Goal: Complete application form

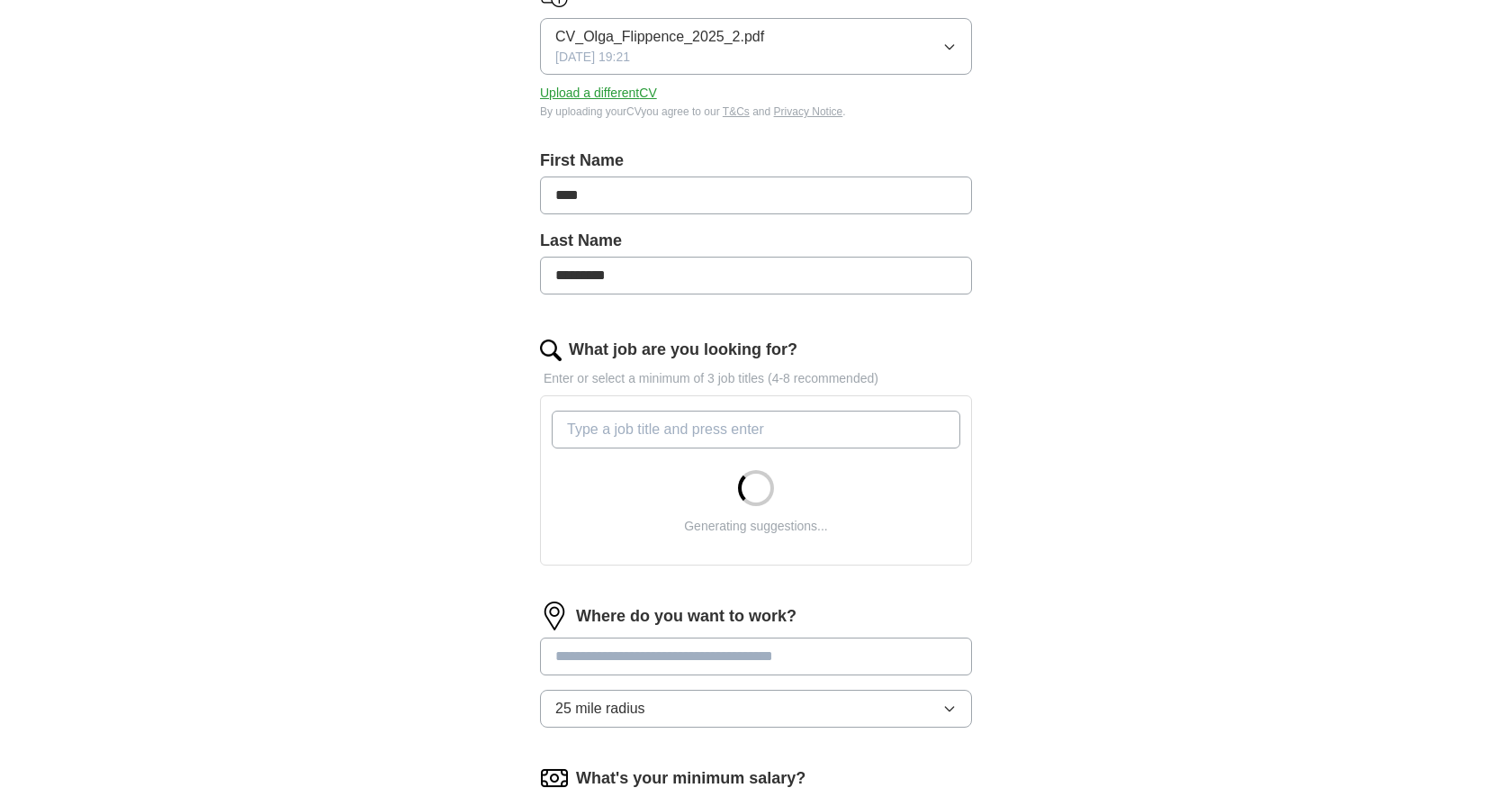
scroll to position [359, 0]
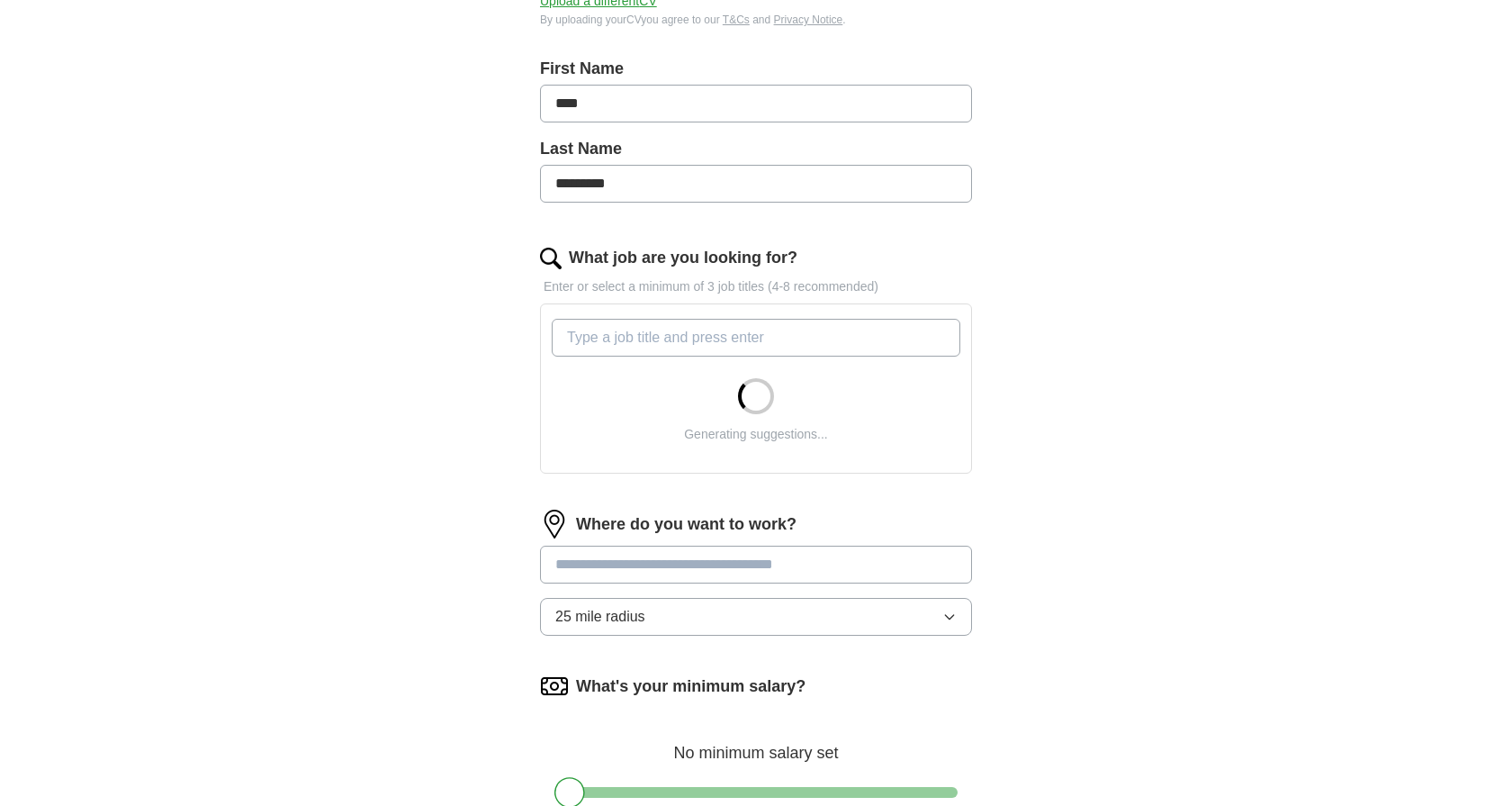
click at [687, 329] on input "What job are you looking for?" at bounding box center [756, 338] width 408 height 38
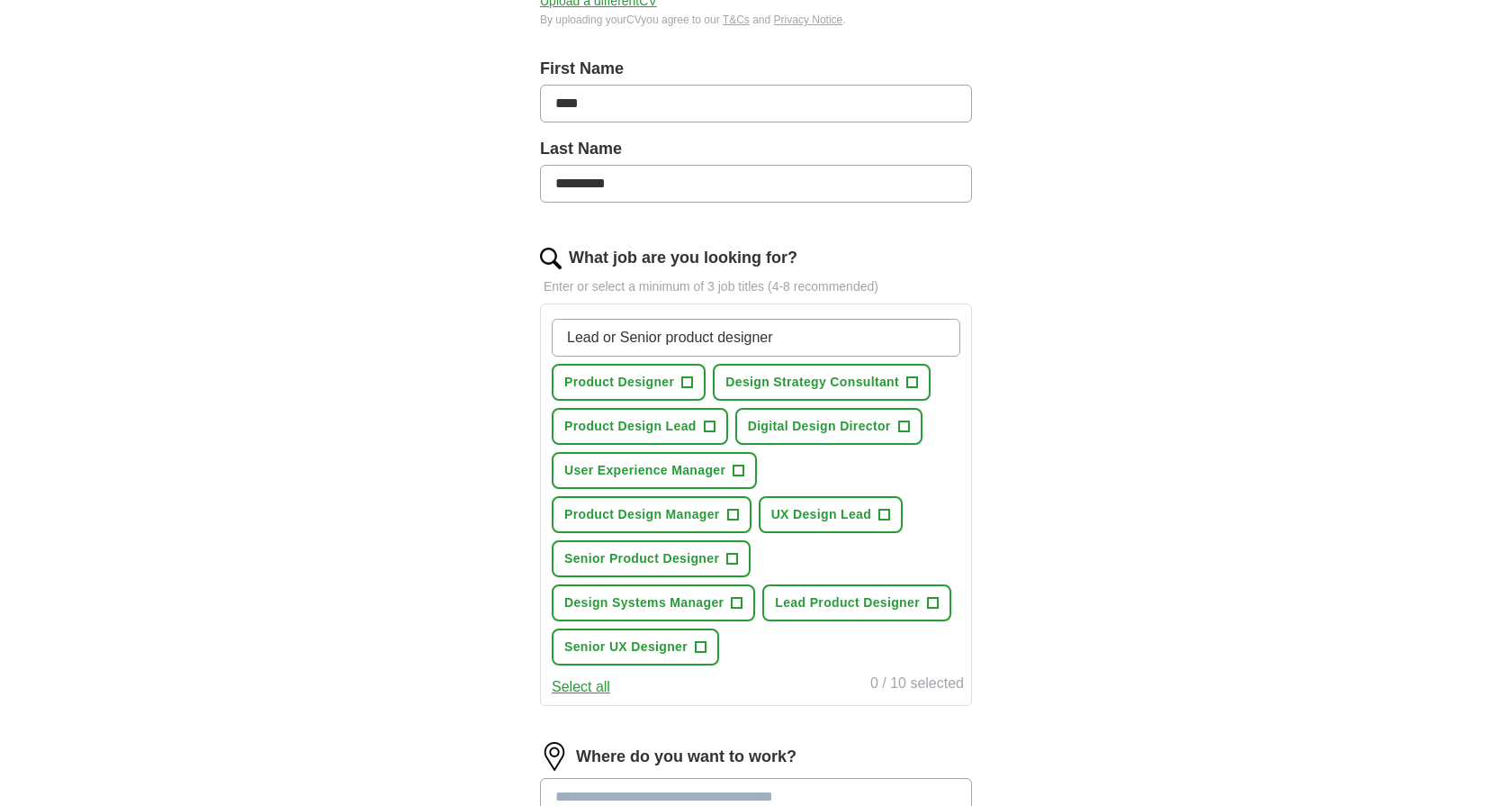
type input "Lead or Senior product designer"
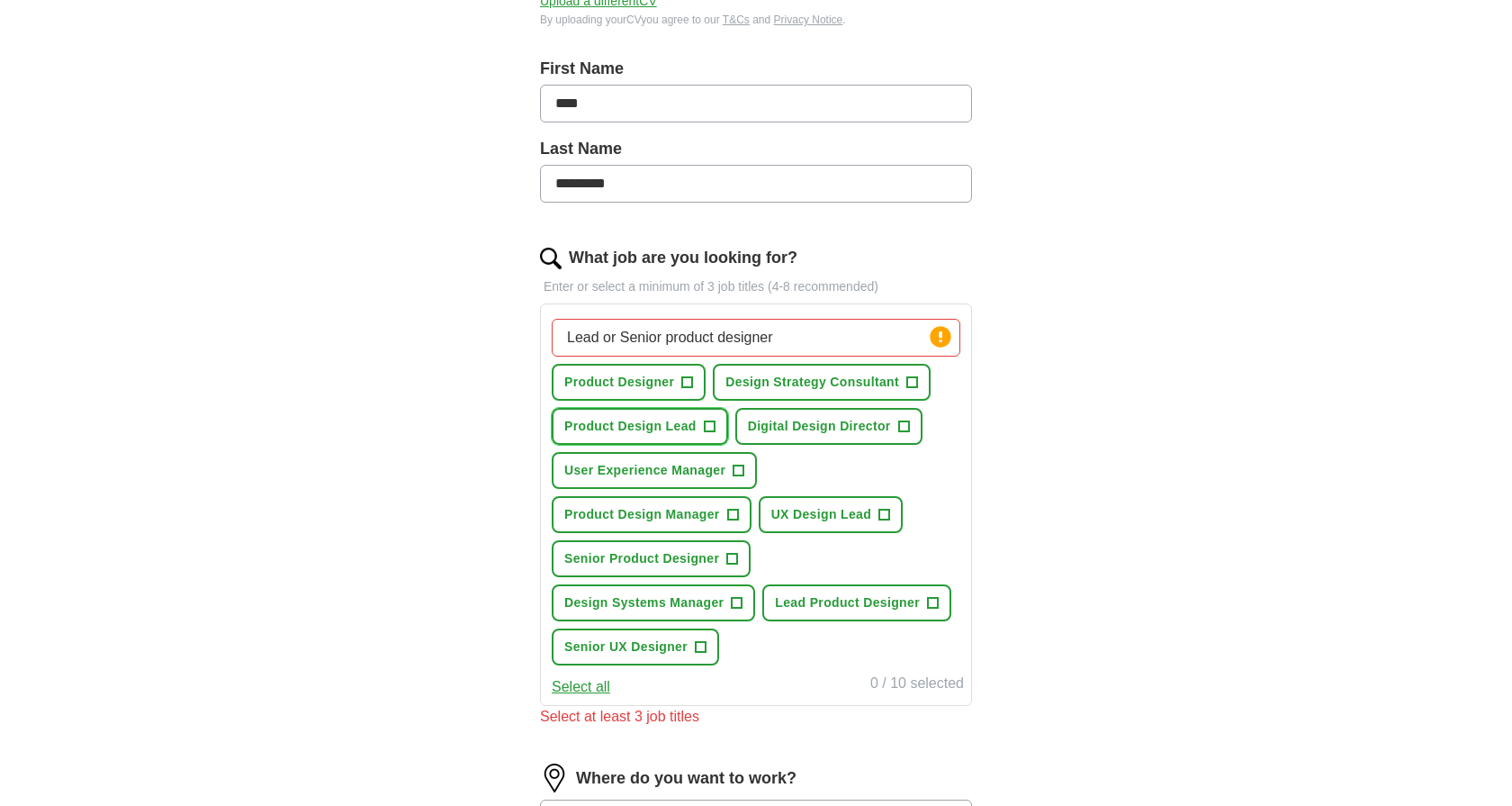
click at [710, 419] on span "+" at bounding box center [708, 426] width 11 height 15
click at [853, 437] on button "Digital Design Director +" at bounding box center [828, 426] width 187 height 37
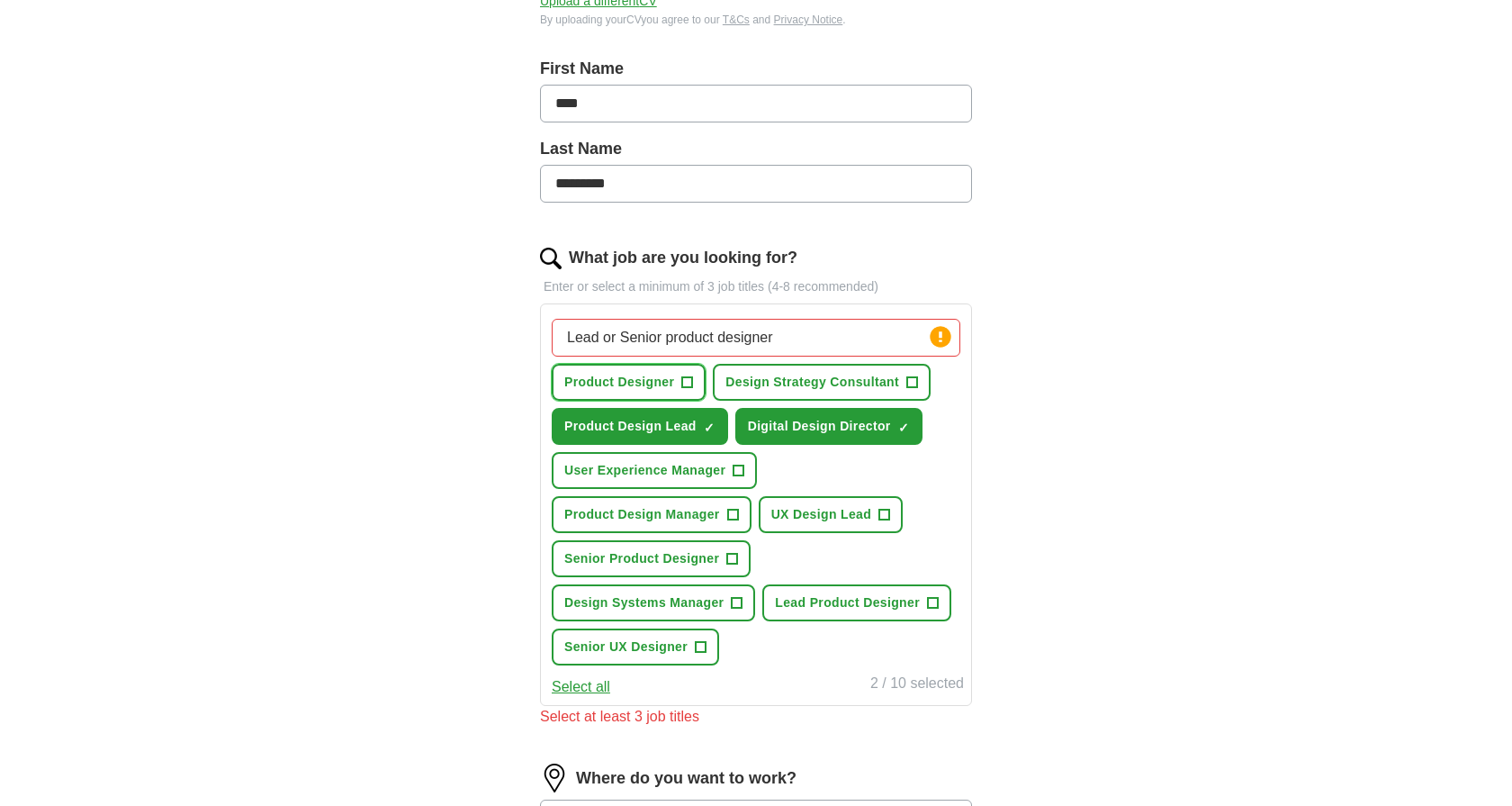
click at [692, 379] on span "+" at bounding box center [687, 382] width 11 height 15
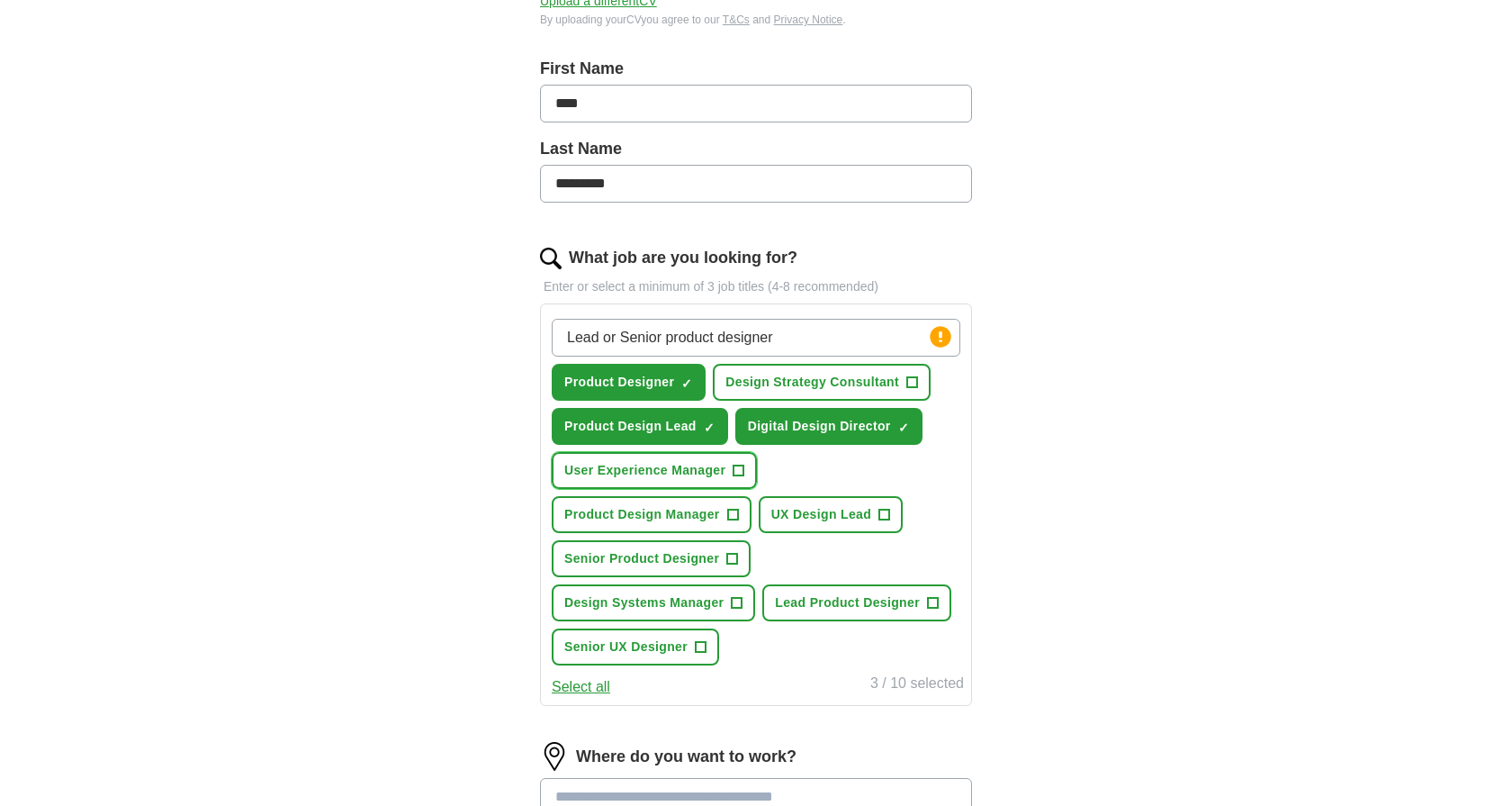
click at [742, 473] on span "+" at bounding box center [738, 470] width 11 height 15
click at [895, 515] on button "UX Design Lead +" at bounding box center [830, 514] width 144 height 37
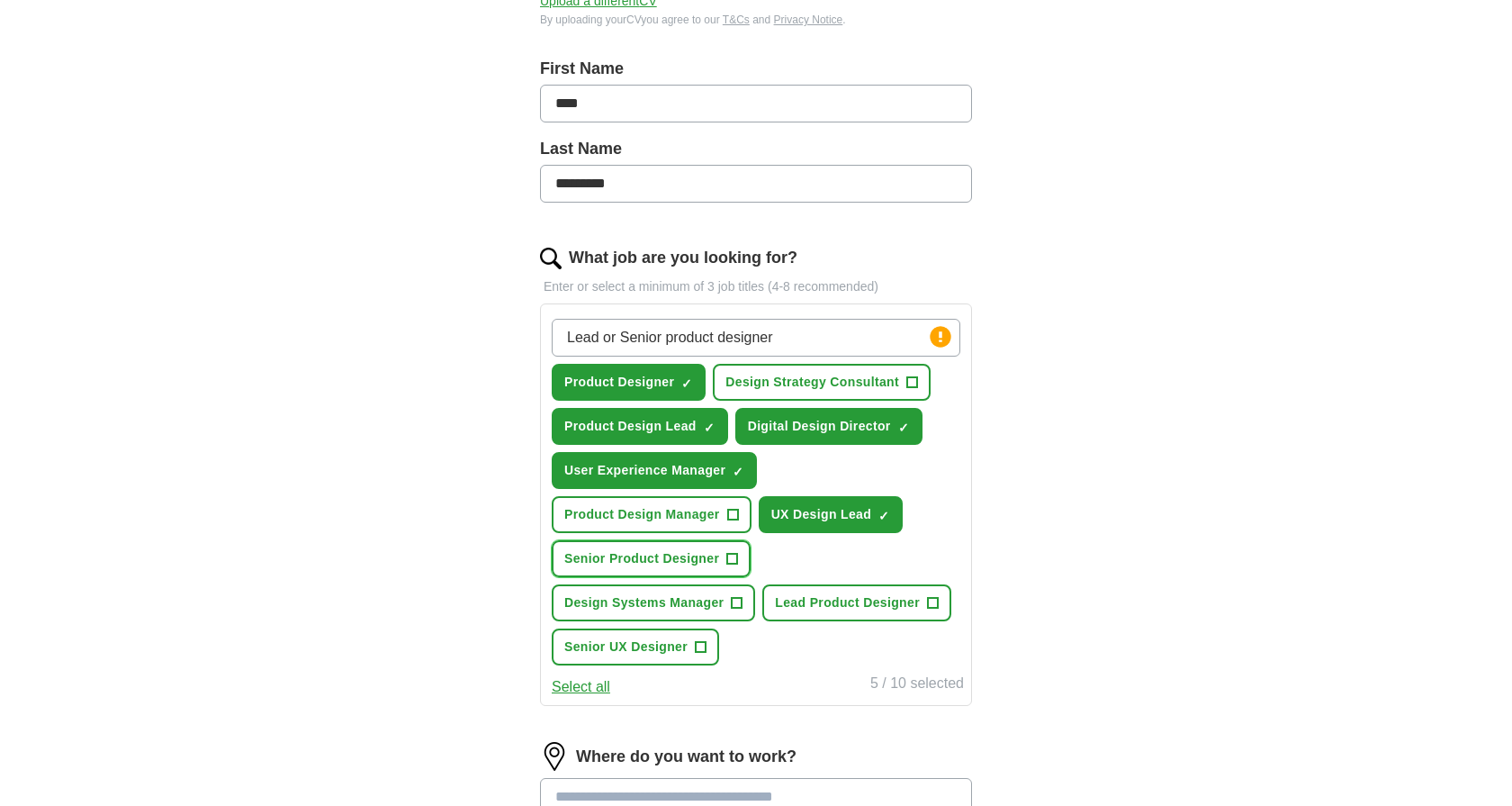
click at [735, 552] on span "+" at bounding box center [732, 559] width 11 height 15
click at [709, 646] on button "Senior UX Designer +" at bounding box center [635, 647] width 168 height 37
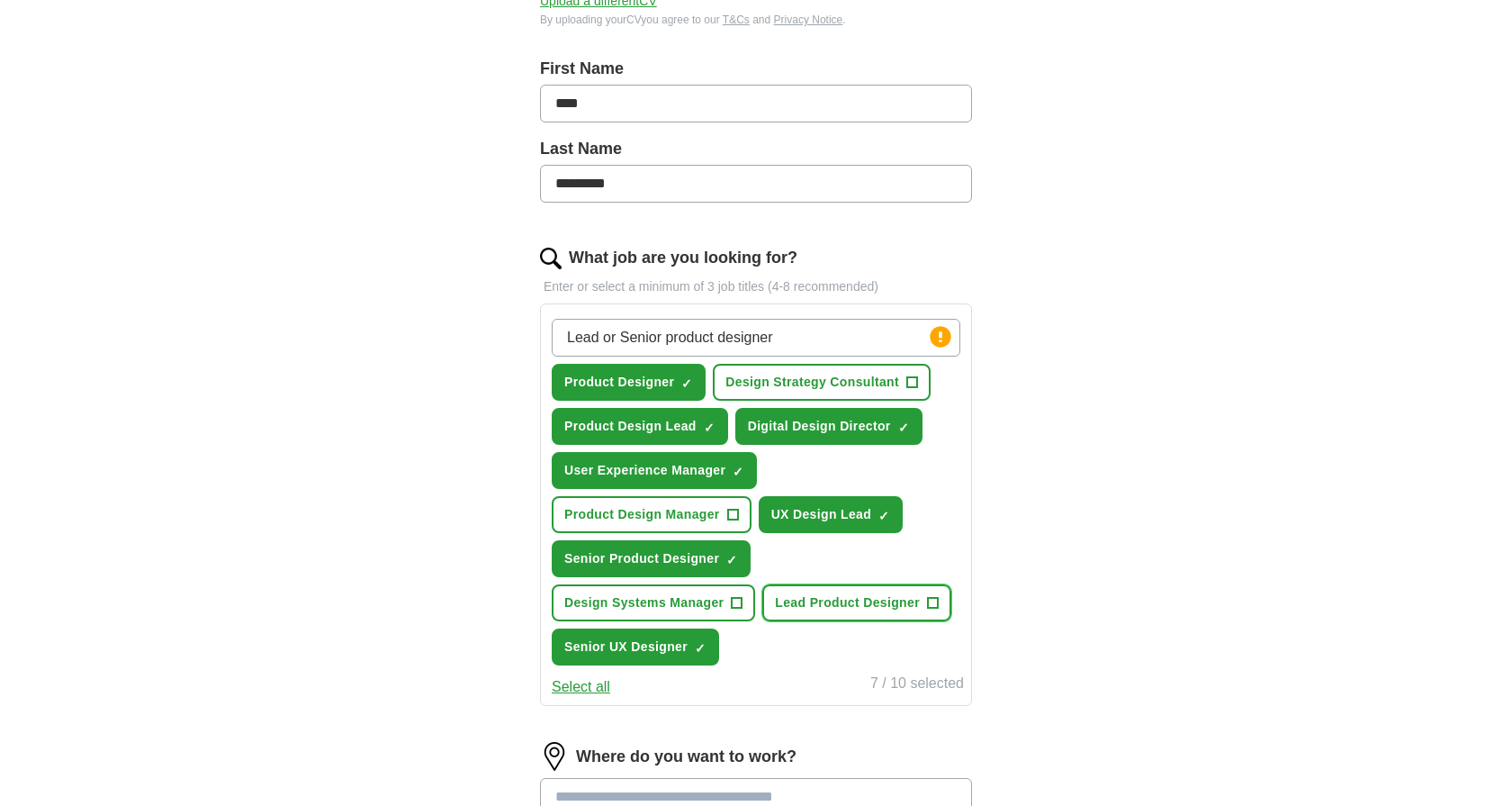
click at [938, 596] on span "+" at bounding box center [932, 603] width 11 height 15
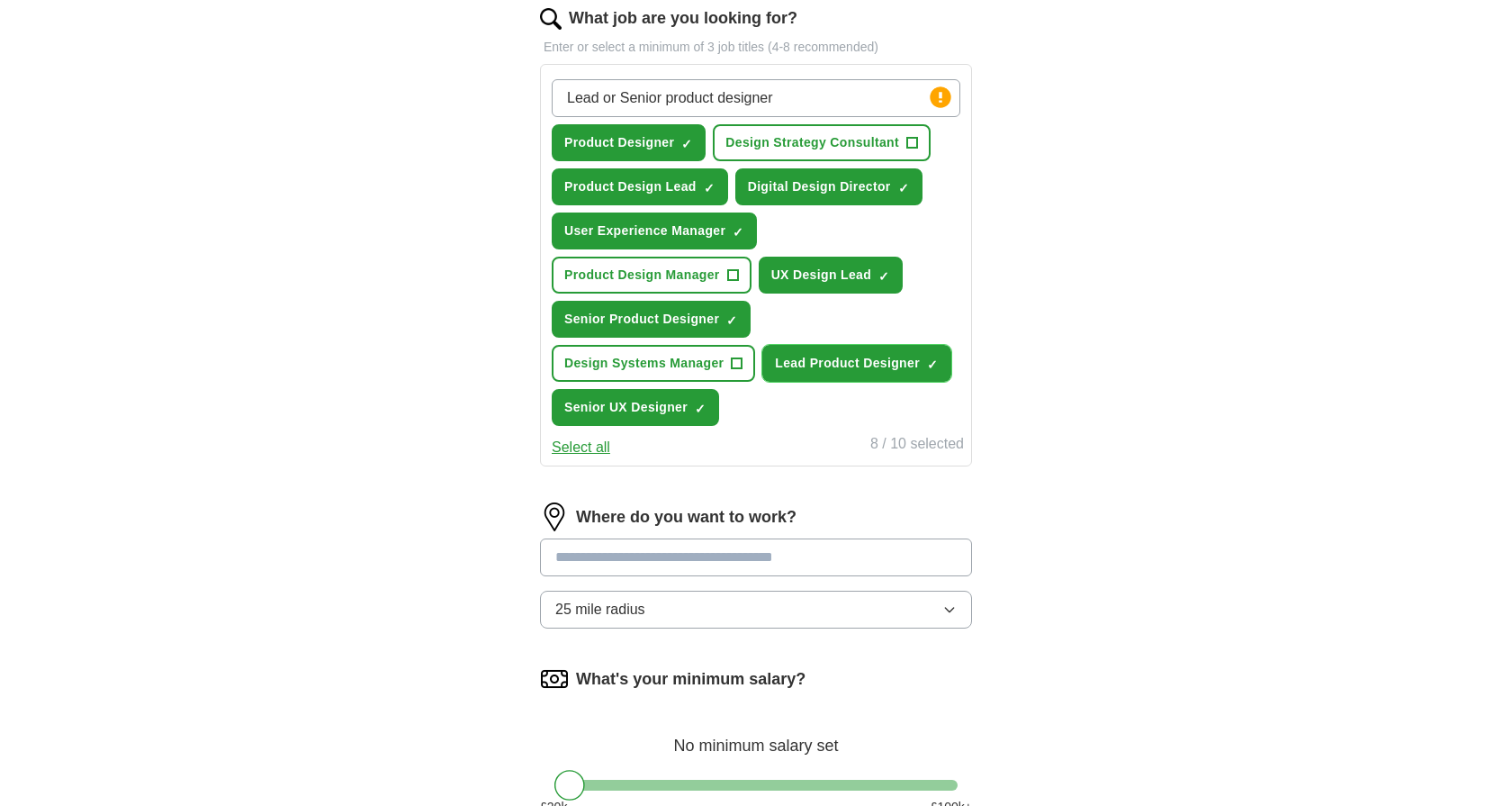
scroll to position [659, 0]
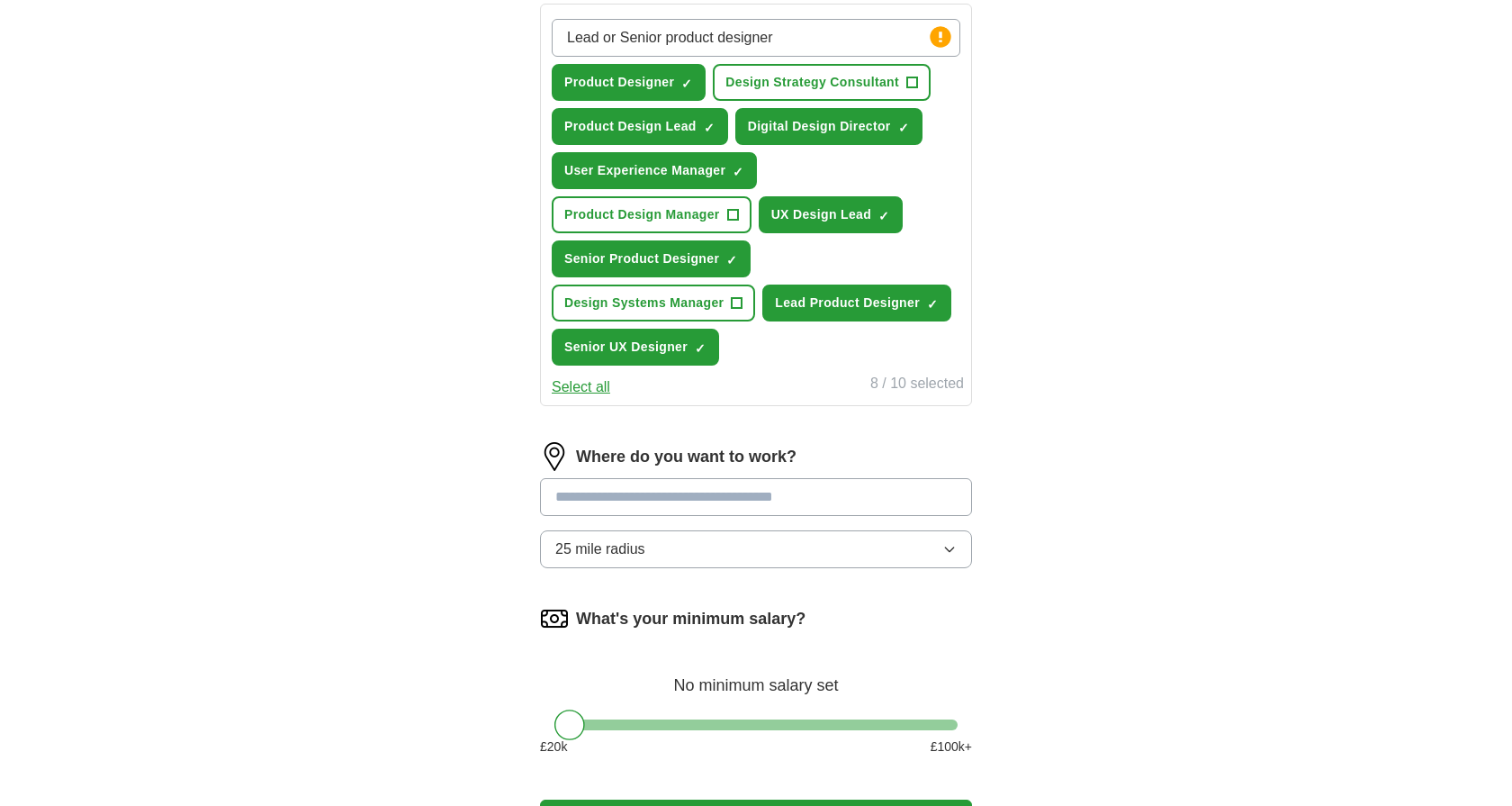
click at [859, 500] on input at bounding box center [756, 497] width 432 height 38
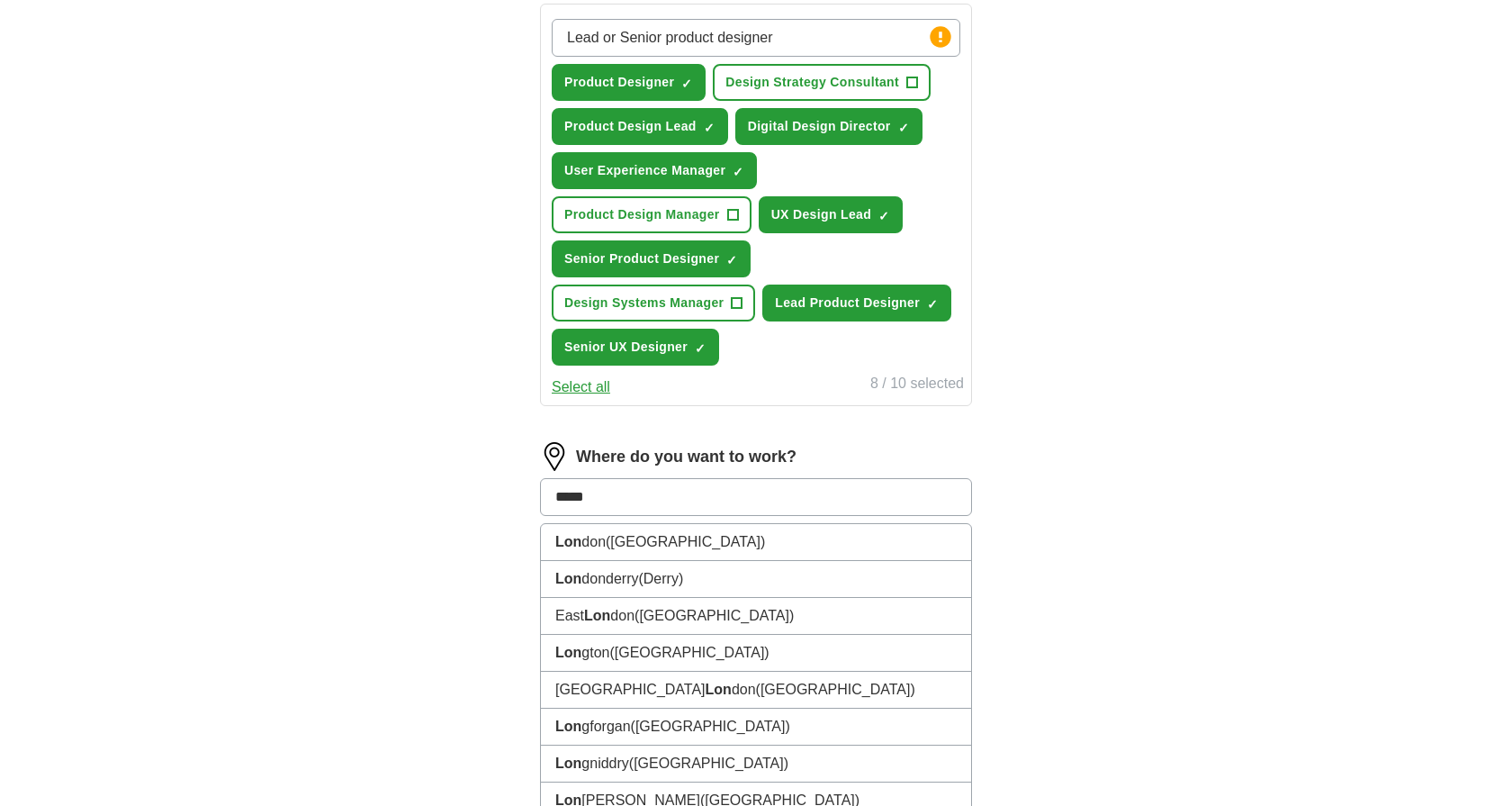
type input "******"
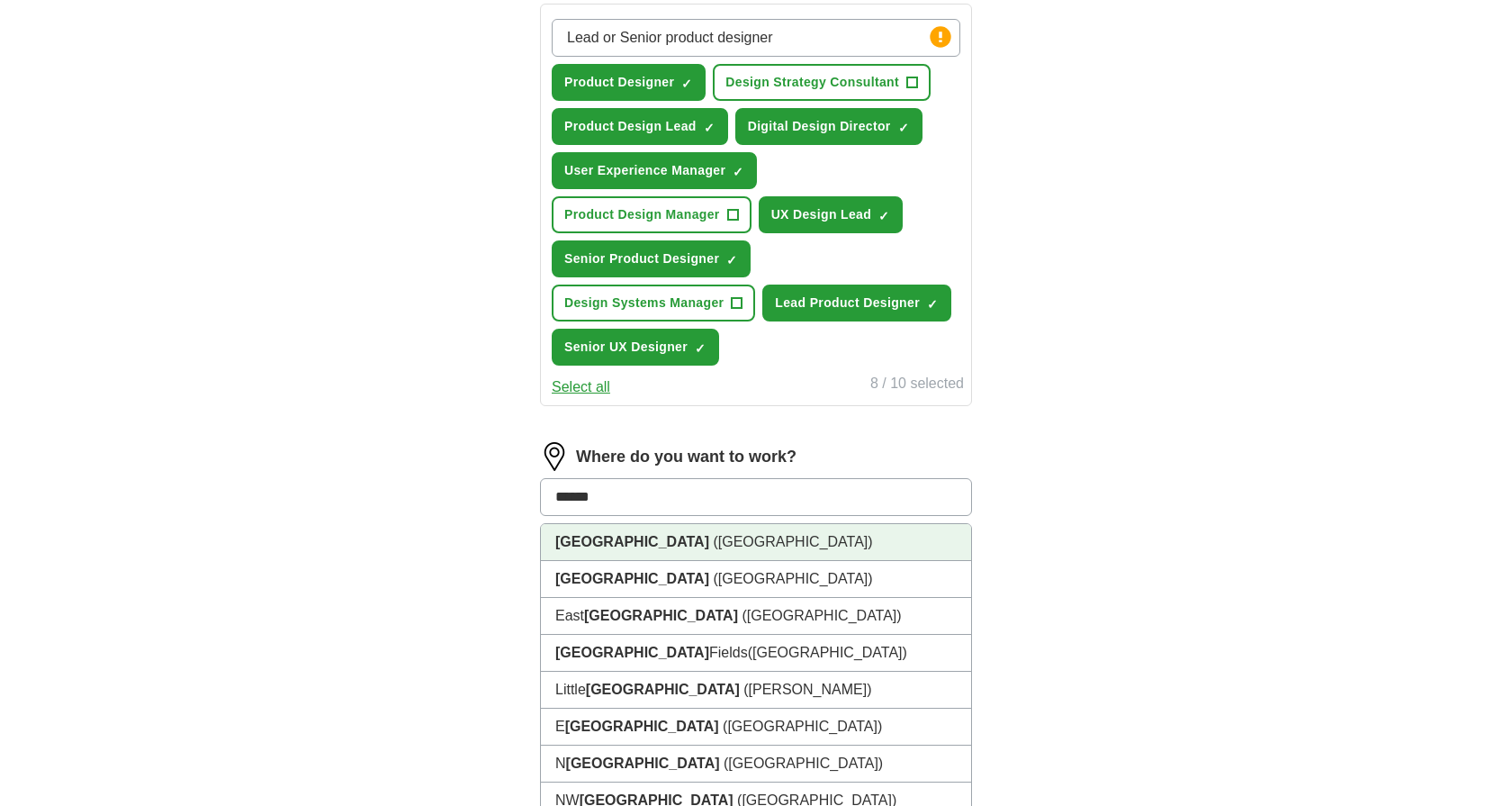
click at [849, 534] on li "[GEOGRAPHIC_DATA] ([GEOGRAPHIC_DATA])" at bounding box center [756, 543] width 430 height 37
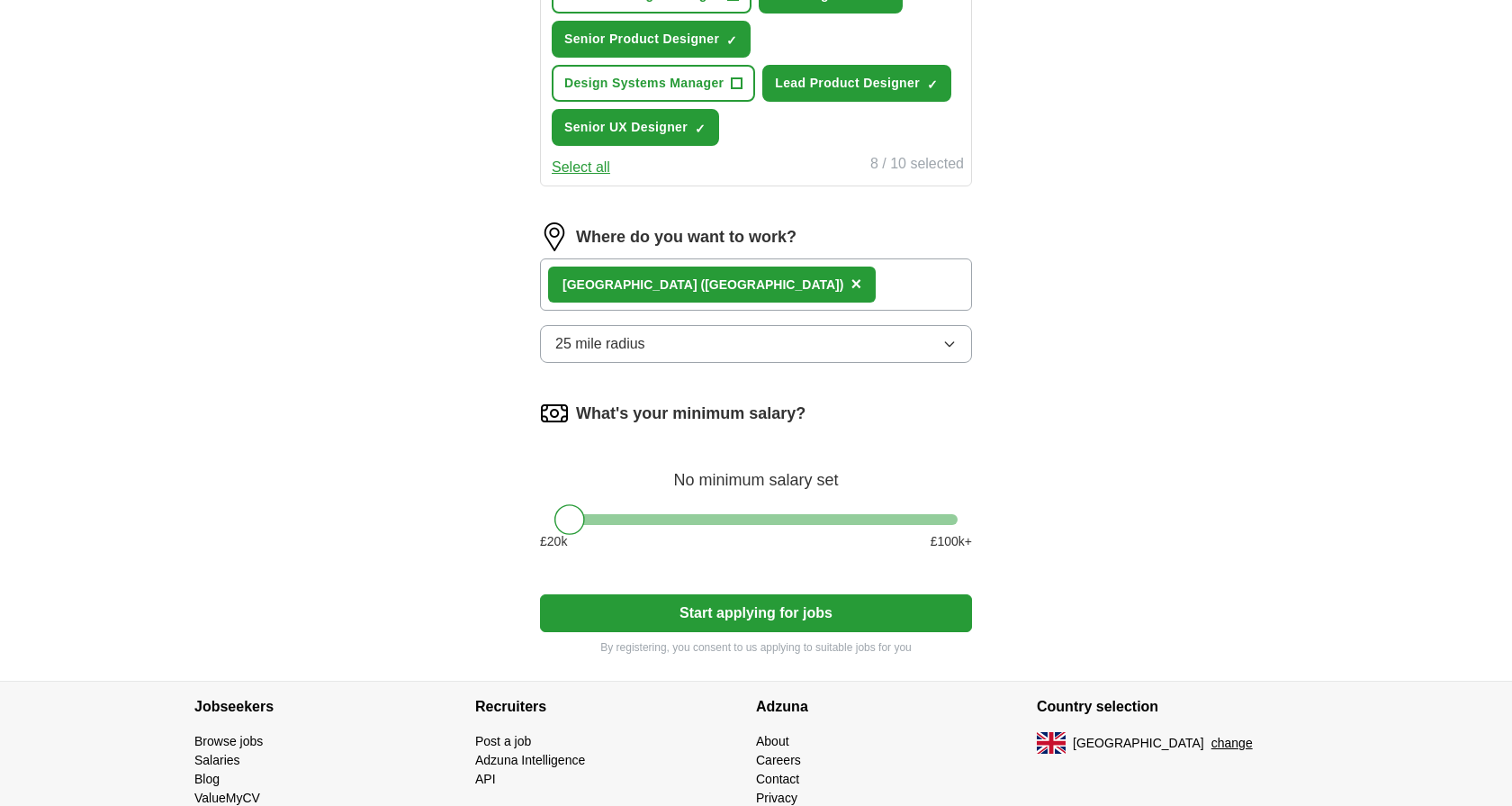
scroll to position [954, 0]
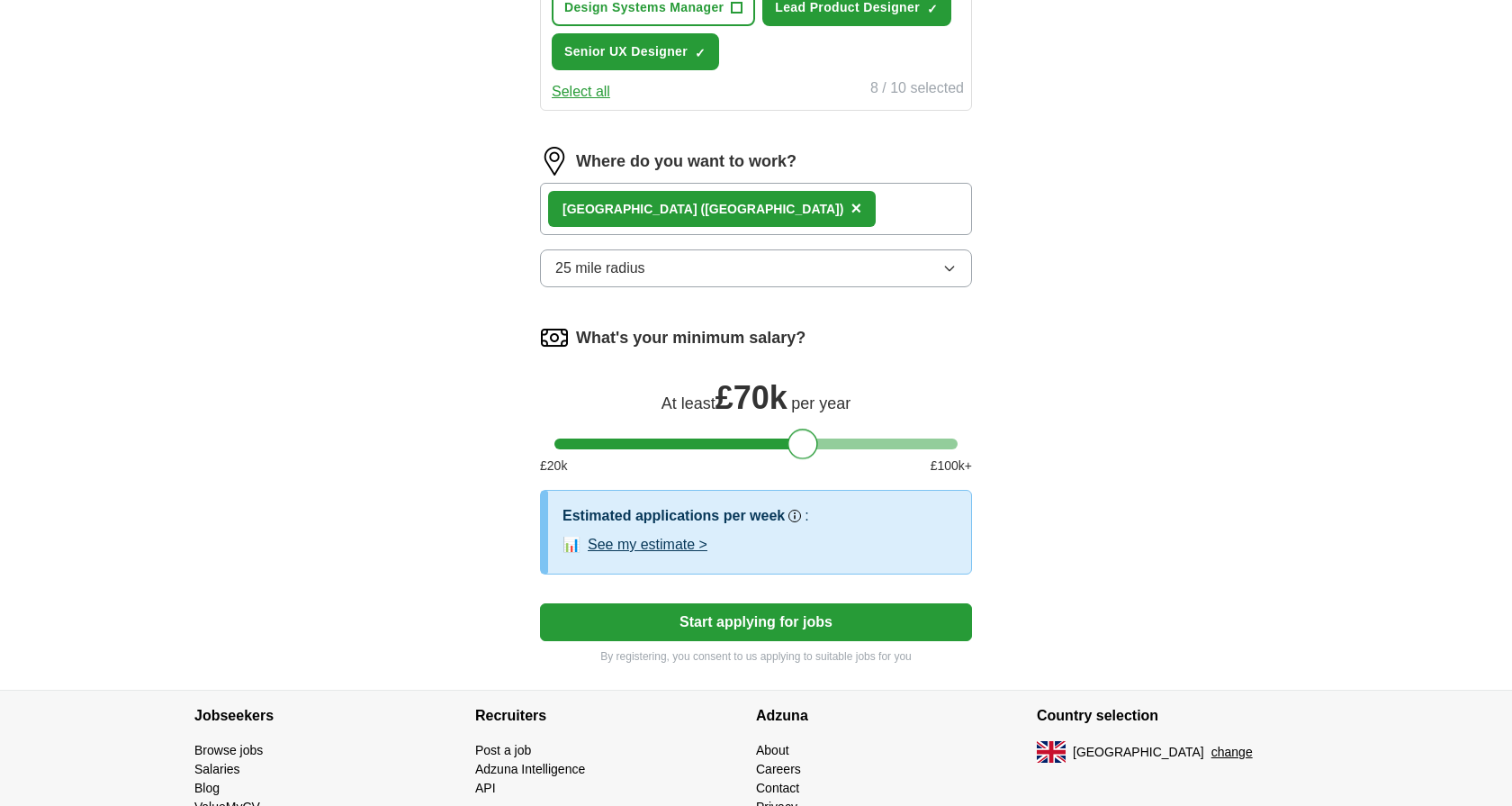
drag, startPoint x: 563, startPoint y: 439, endPoint x: 798, endPoint y: 434, distance: 235.1
click at [798, 434] on div at bounding box center [802, 444] width 30 height 30
click at [757, 625] on button "Start applying for jobs" at bounding box center [756, 621] width 432 height 38
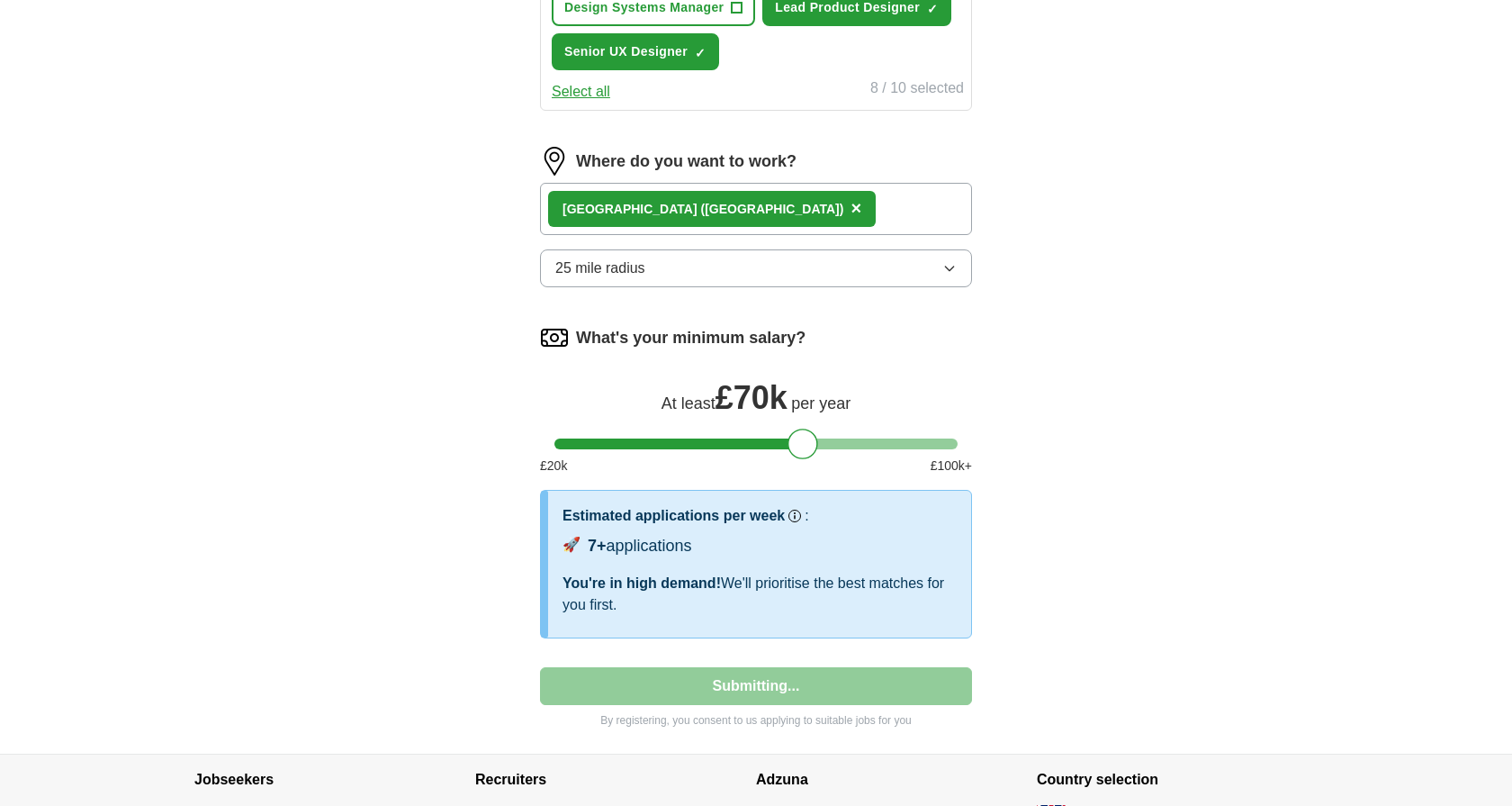
select select "**"
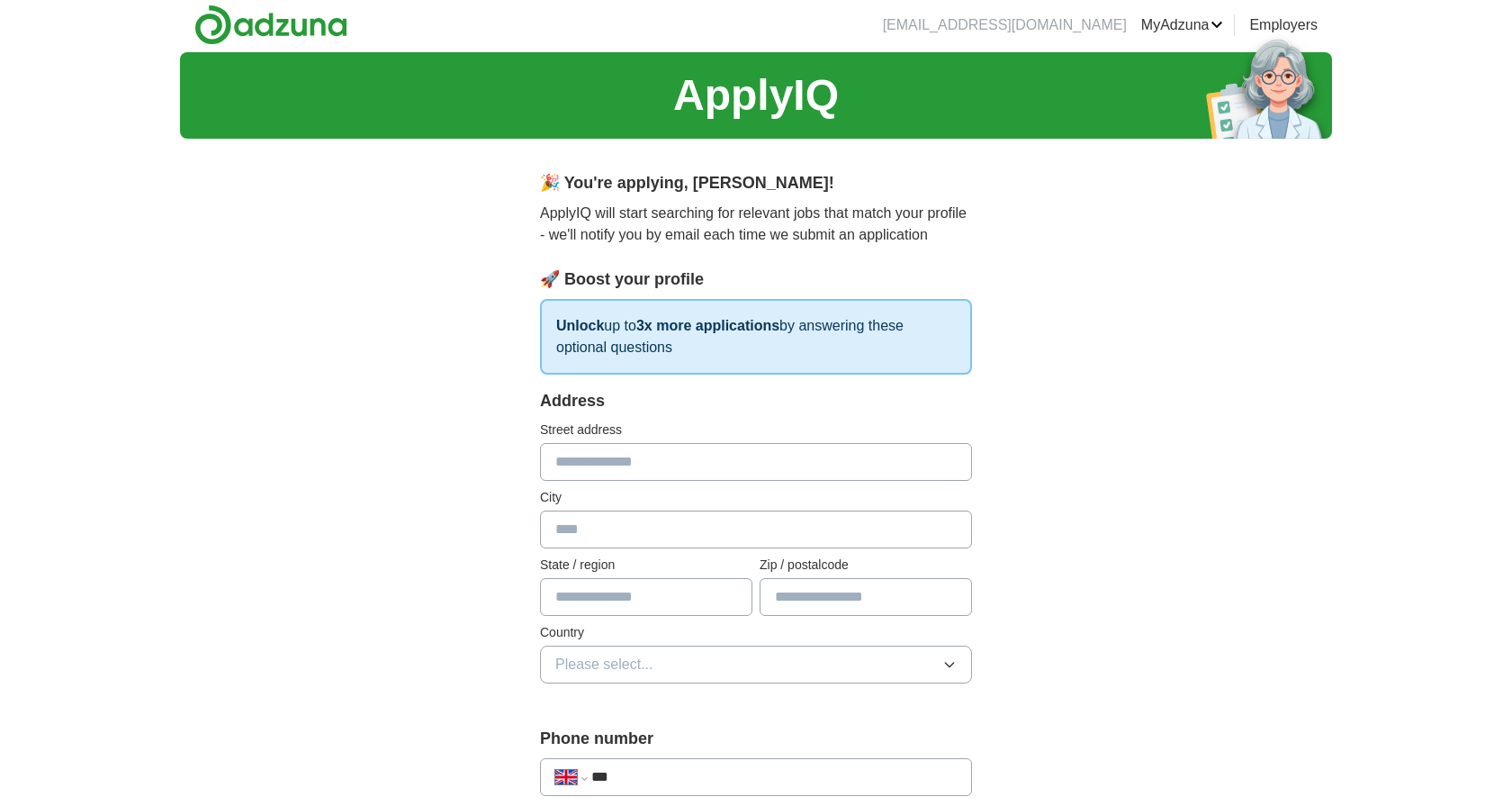
scroll to position [0, 0]
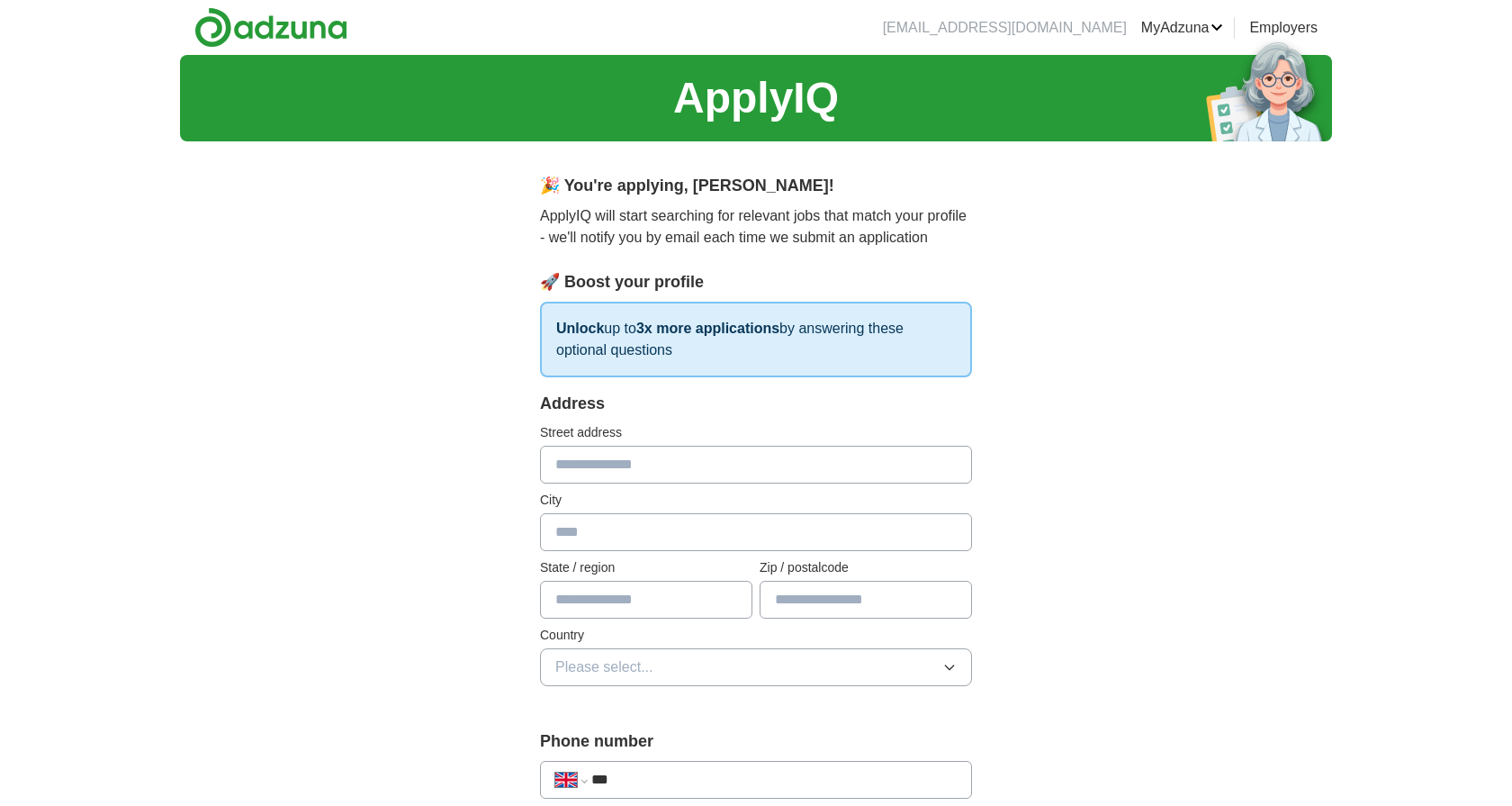
click at [595, 452] on input "text" at bounding box center [756, 464] width 432 height 38
type input "**********"
click at [573, 537] on input "text" at bounding box center [756, 532] width 432 height 38
type input "******"
click at [616, 672] on span "Please select..." at bounding box center [604, 668] width 98 height 22
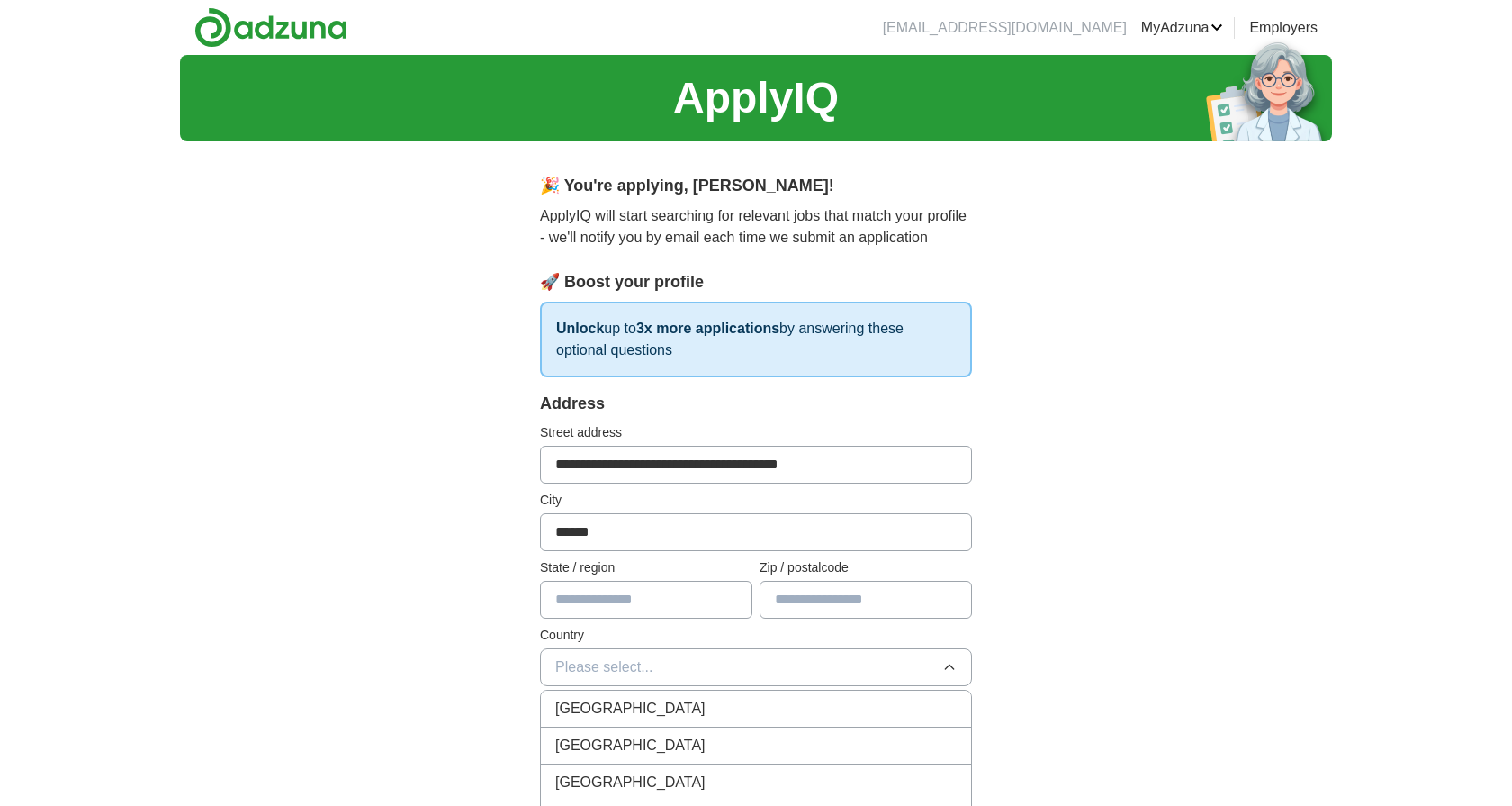
click at [615, 700] on span "[GEOGRAPHIC_DATA]" at bounding box center [630, 709] width 150 height 22
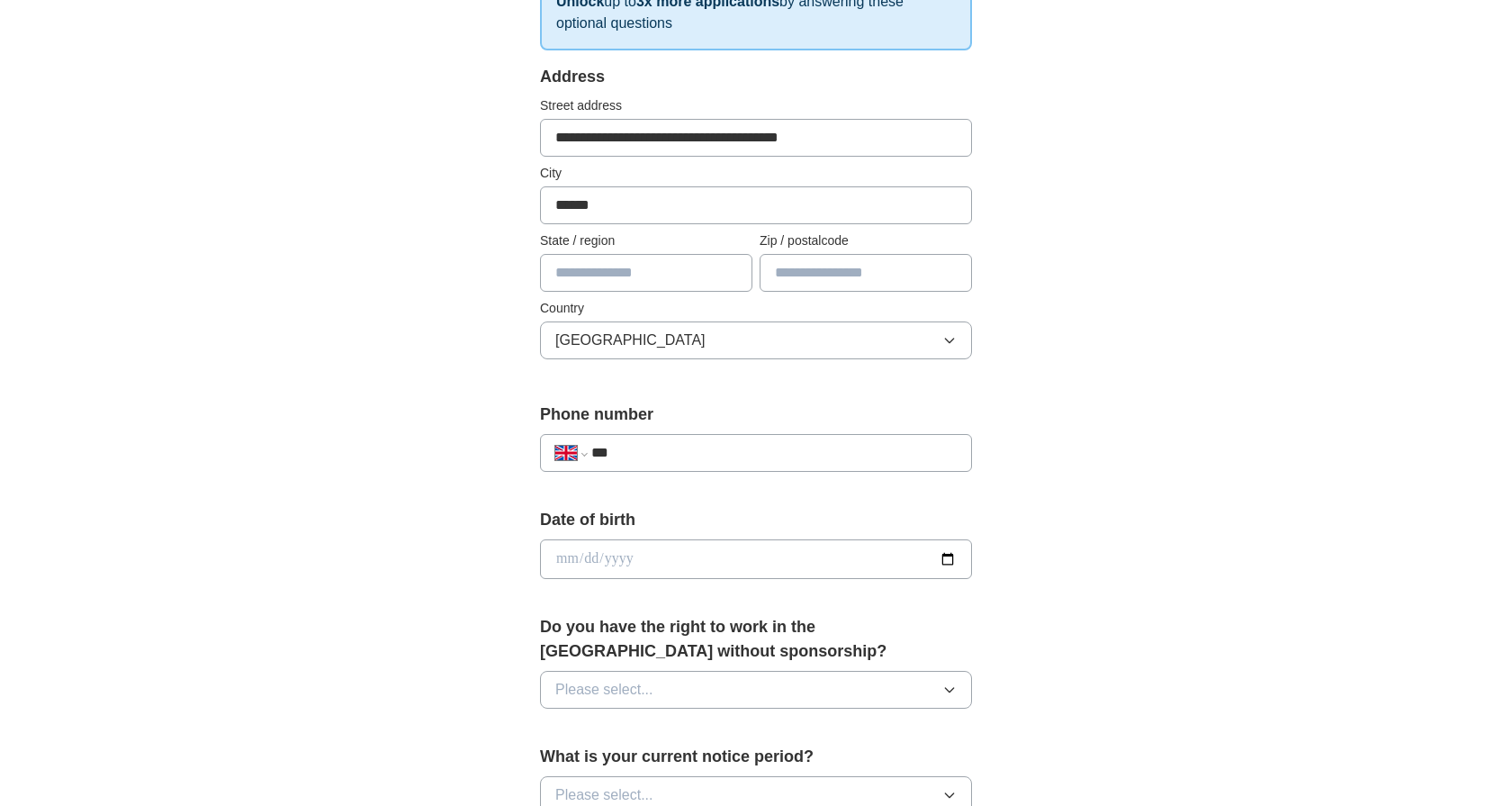
scroll to position [376, 0]
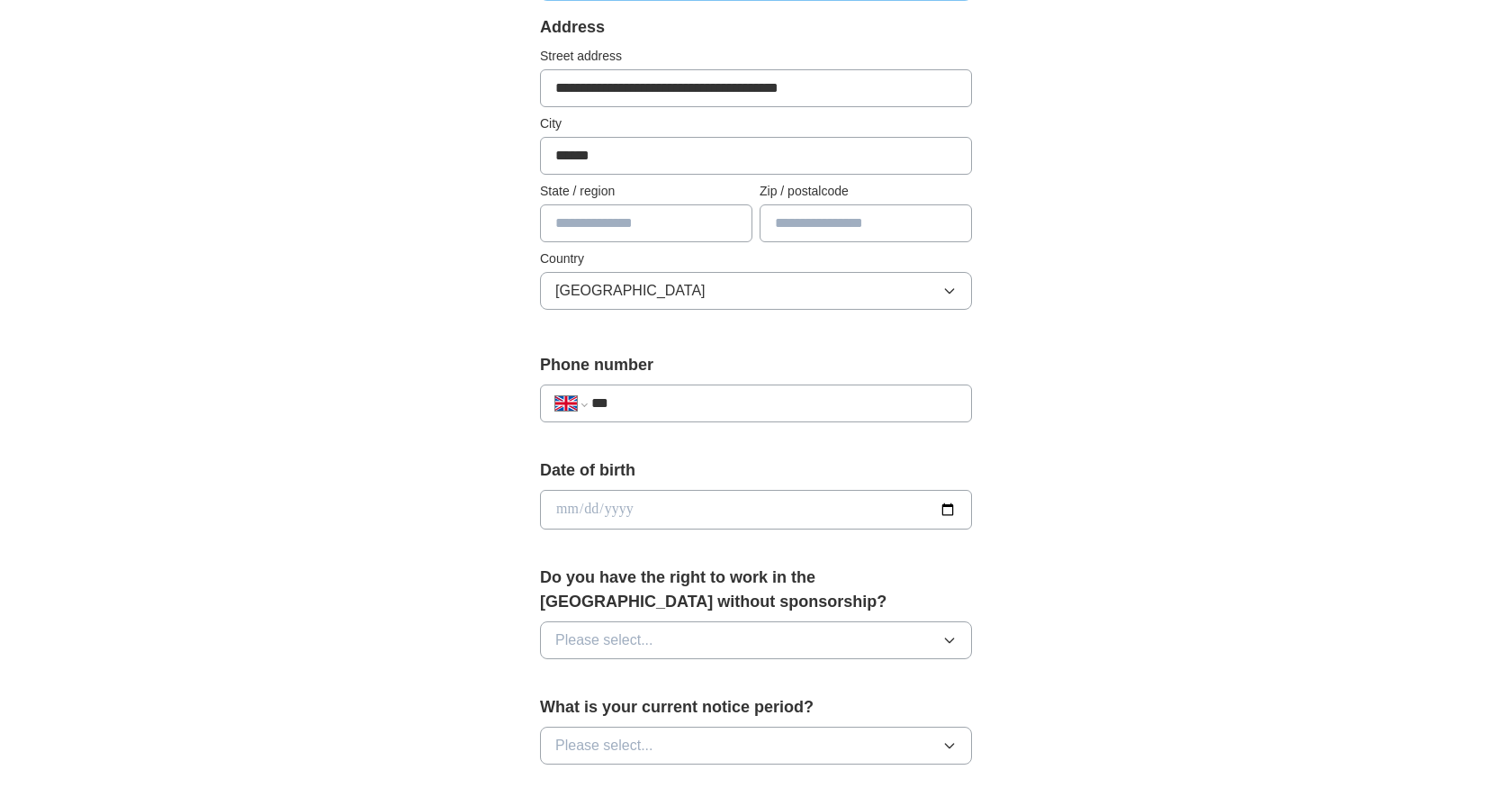
click at [874, 222] on input "text" at bounding box center [865, 223] width 212 height 38
type input "******"
click at [711, 402] on input "***" at bounding box center [773, 403] width 365 height 22
type input "**********"
click at [662, 515] on input "date" at bounding box center [756, 510] width 432 height 39
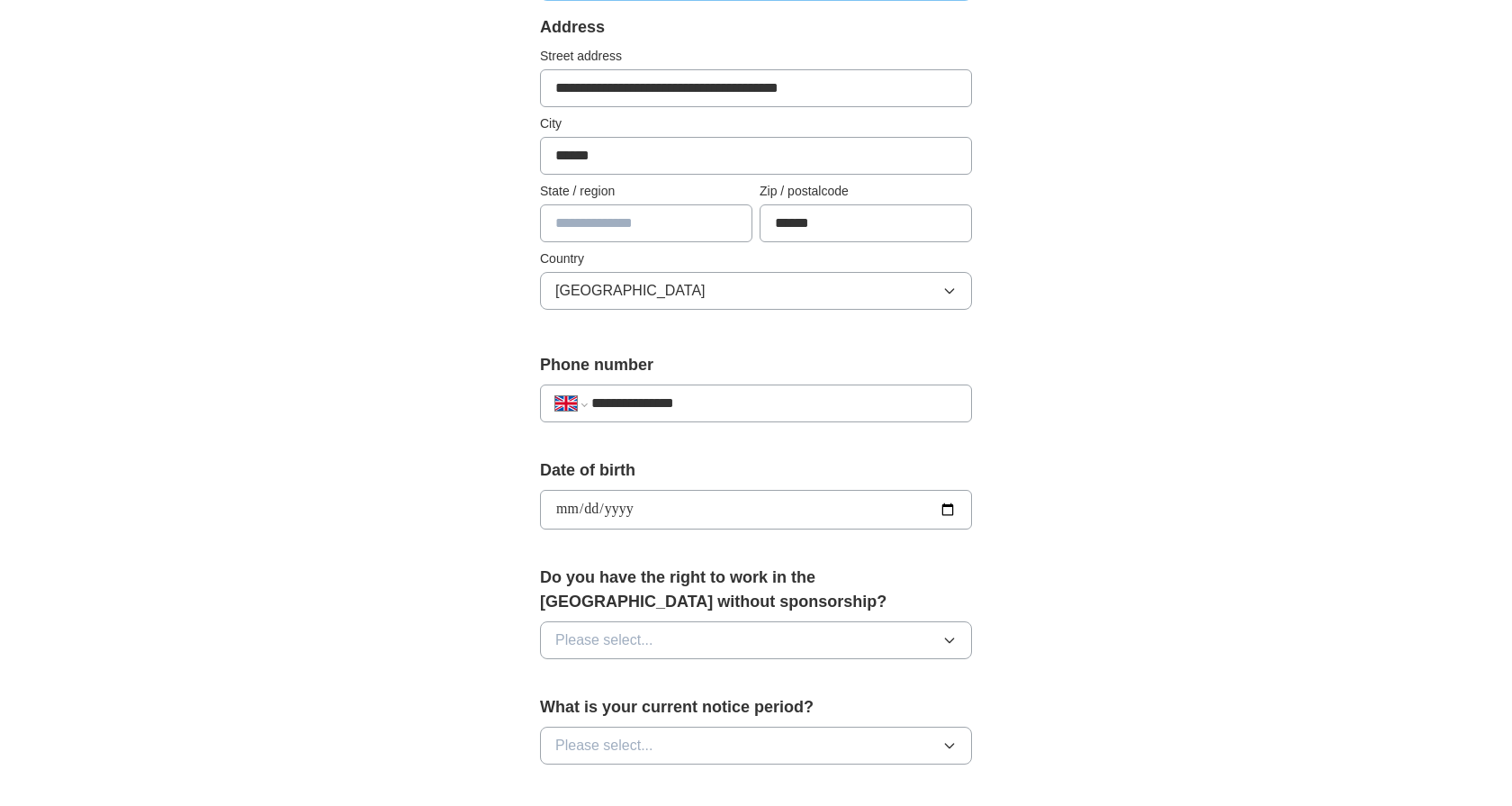
type input "**********"
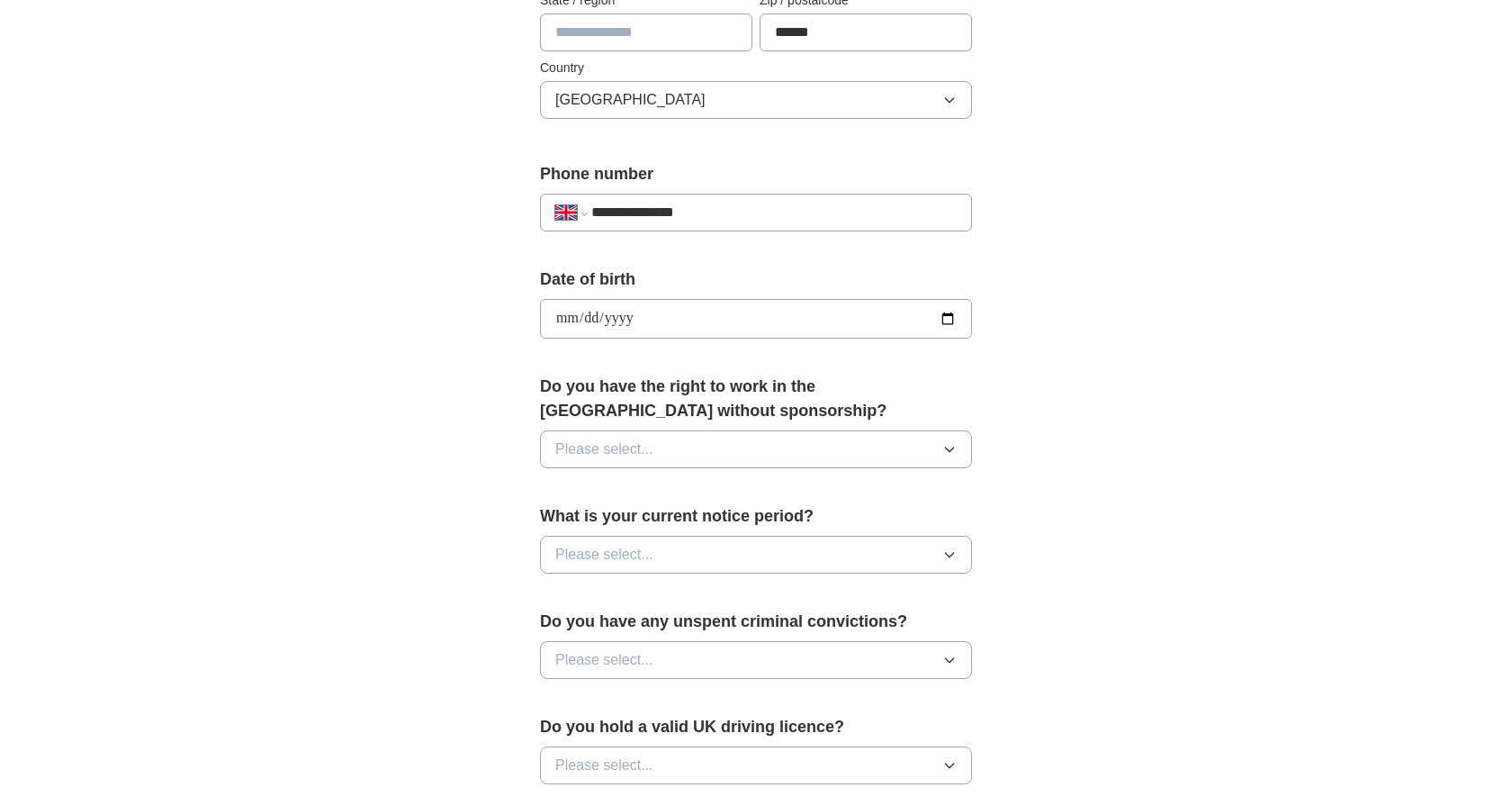
scroll to position [582, 0]
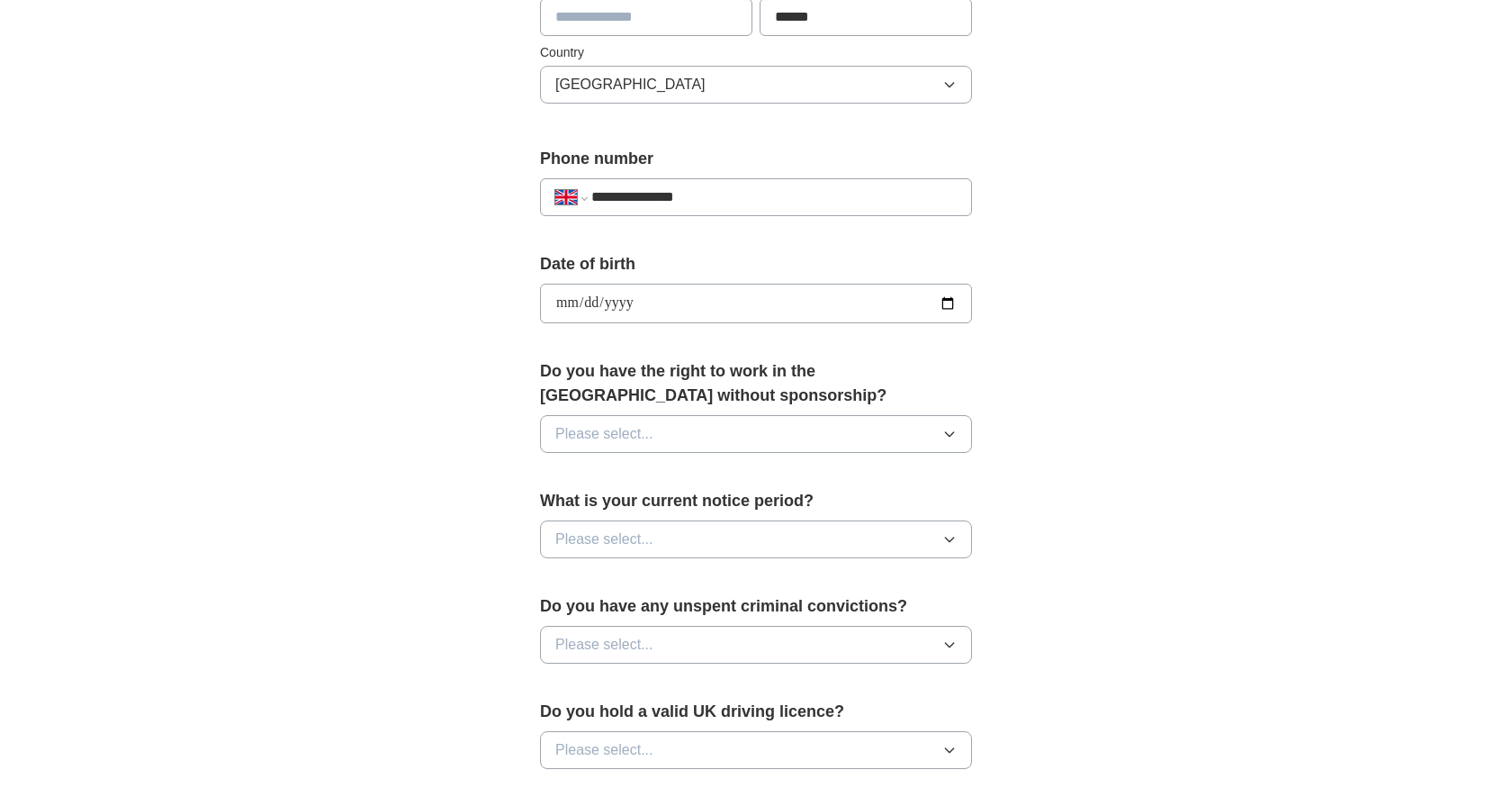
click at [645, 422] on button "Please select..." at bounding box center [756, 434] width 432 height 38
click at [600, 510] on div "No" at bounding box center [756, 512] width 401 height 22
click at [607, 536] on span "Please select..." at bounding box center [604, 539] width 98 height 22
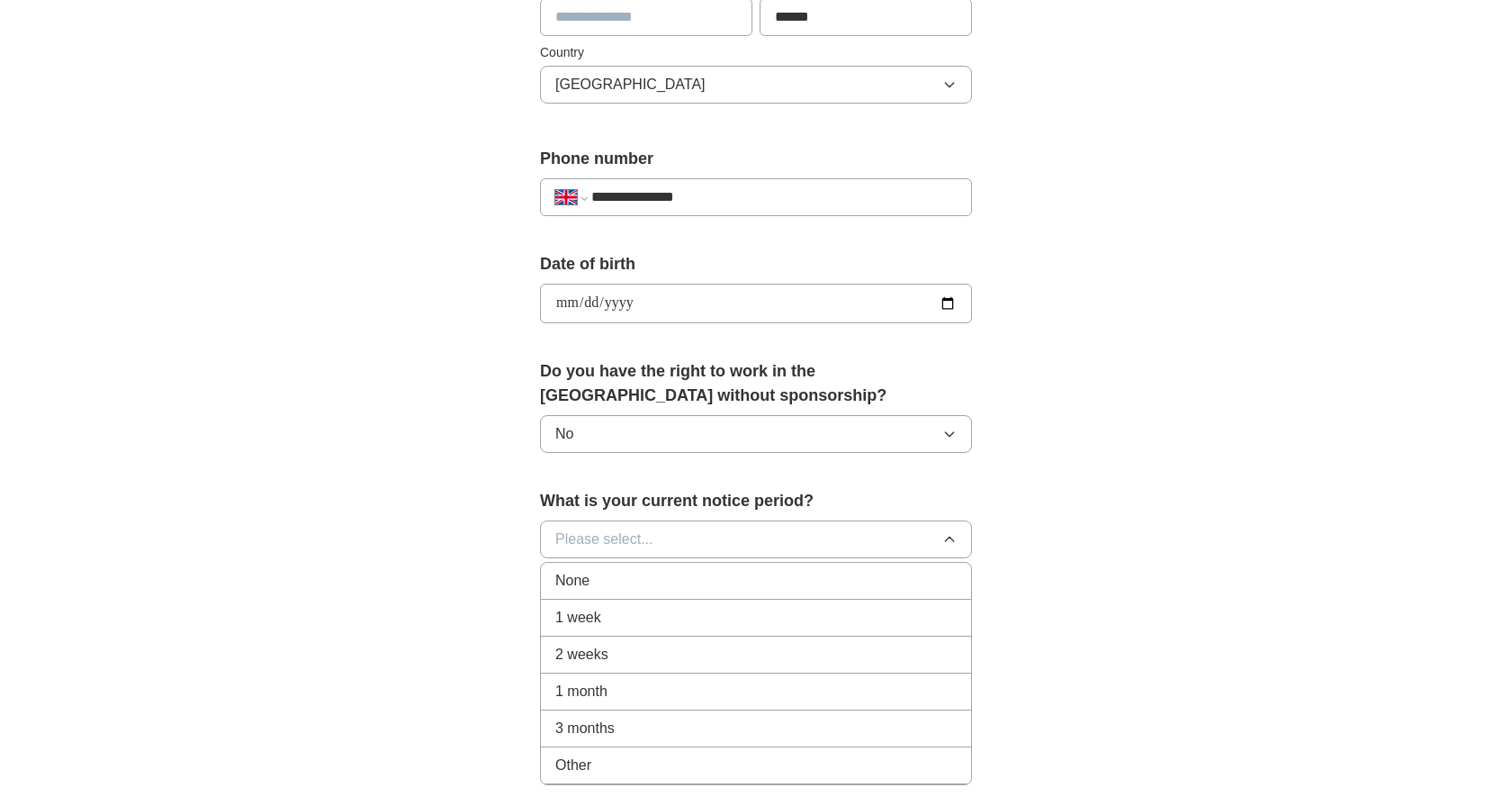
click at [602, 585] on div "None" at bounding box center [756, 580] width 401 height 22
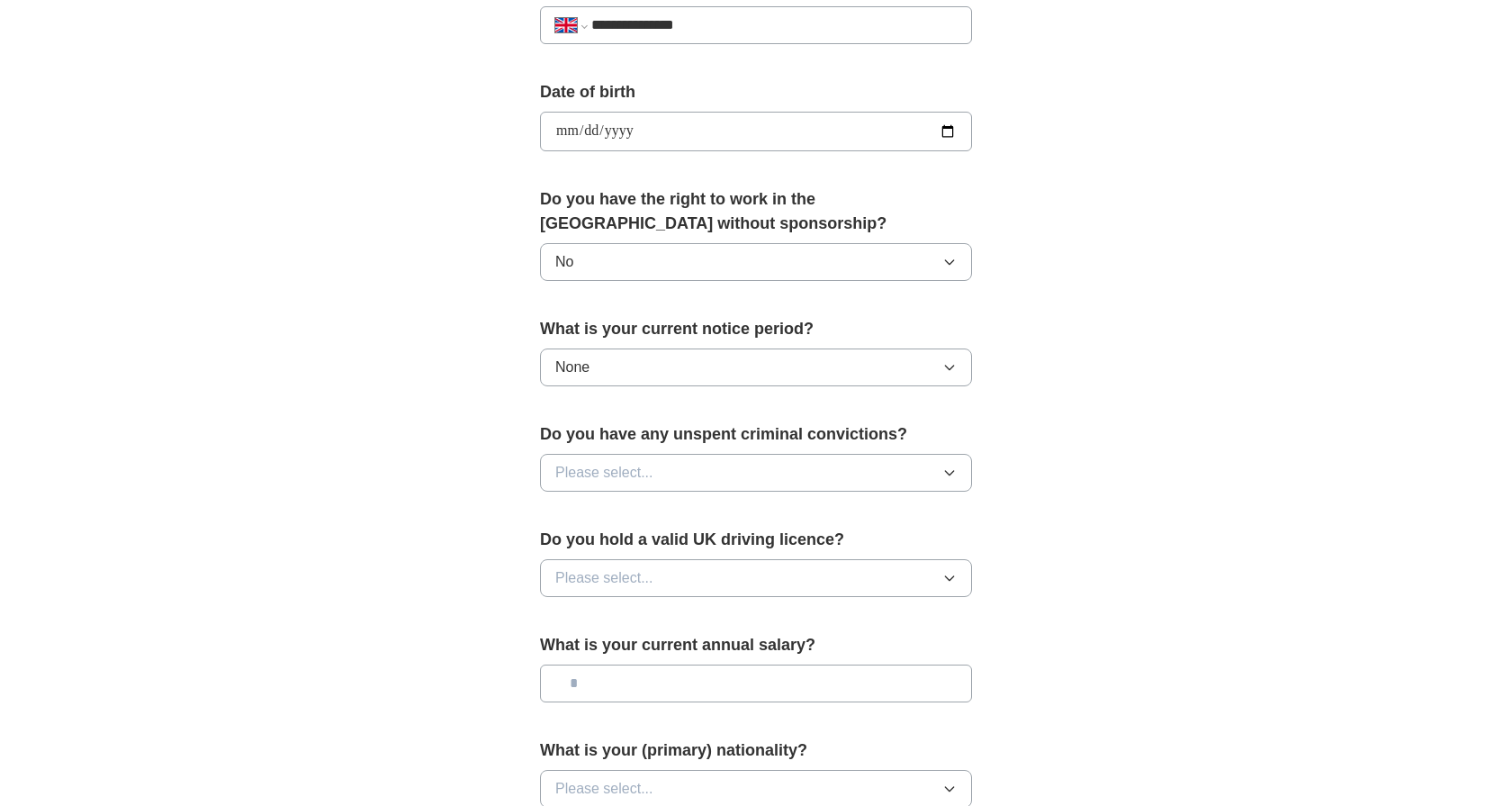
scroll to position [769, 0]
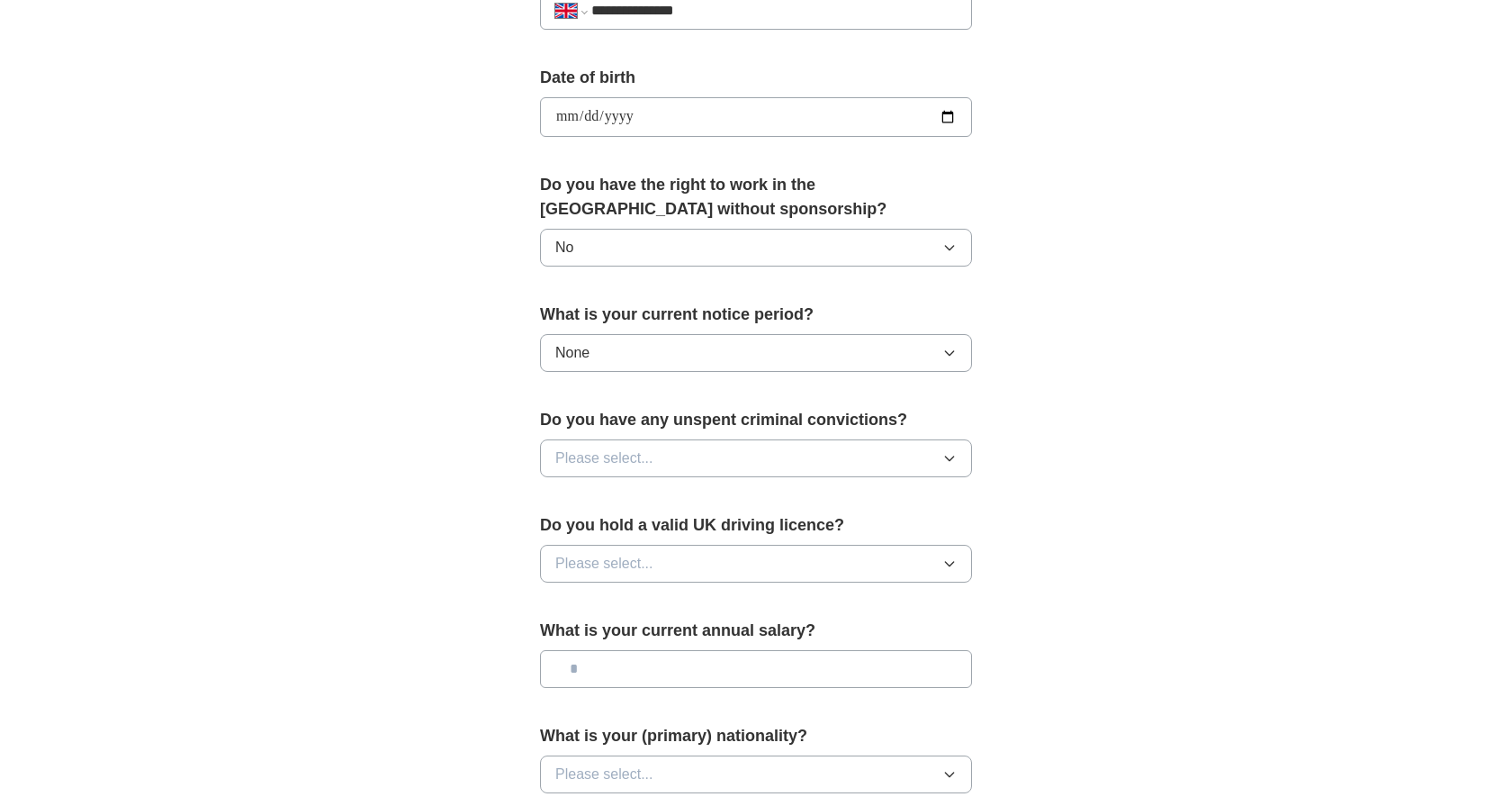
click at [603, 457] on span "Please select..." at bounding box center [604, 458] width 98 height 22
click at [578, 535] on div "No" at bounding box center [756, 537] width 401 height 22
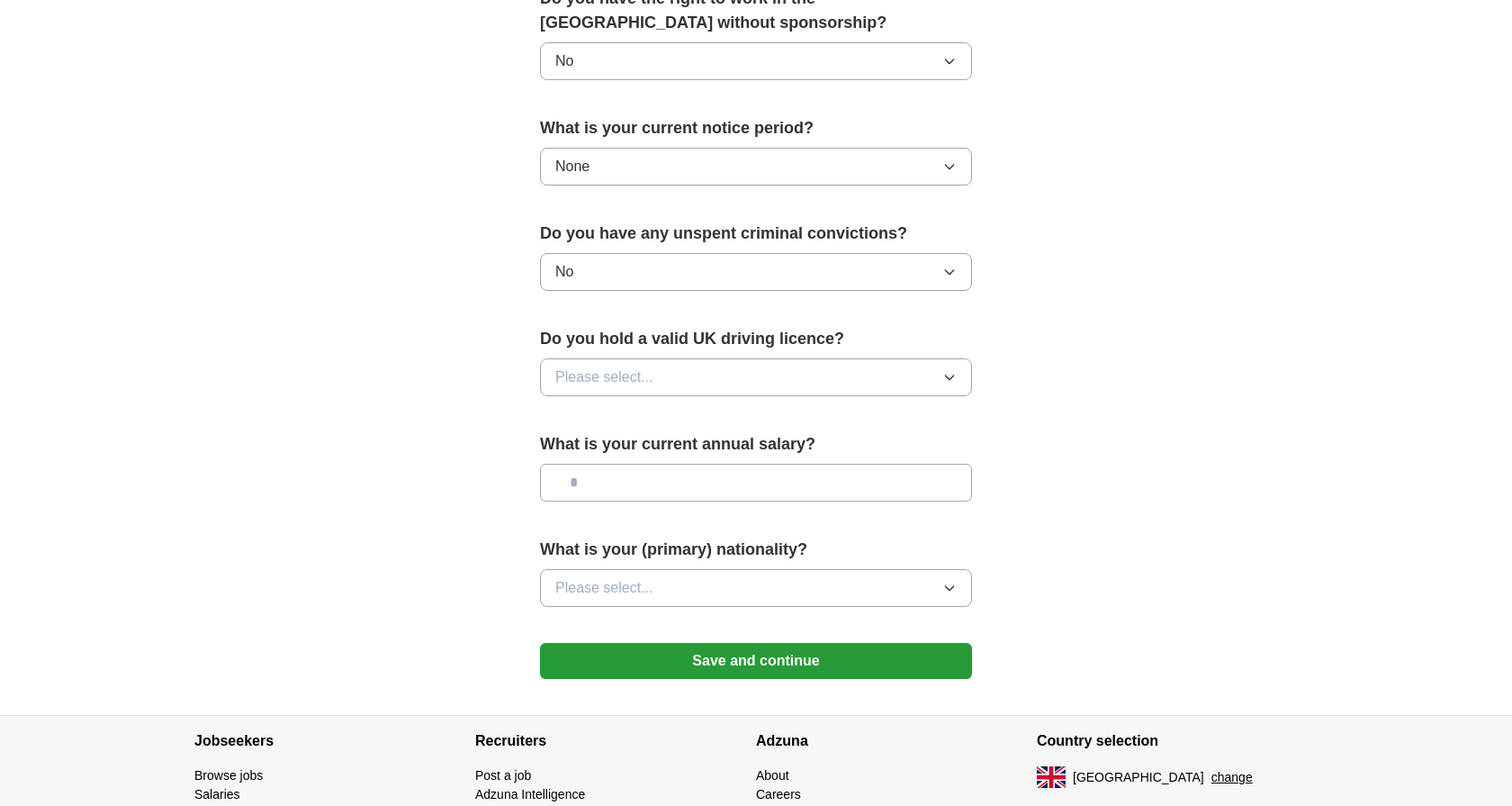
scroll to position [972, 0]
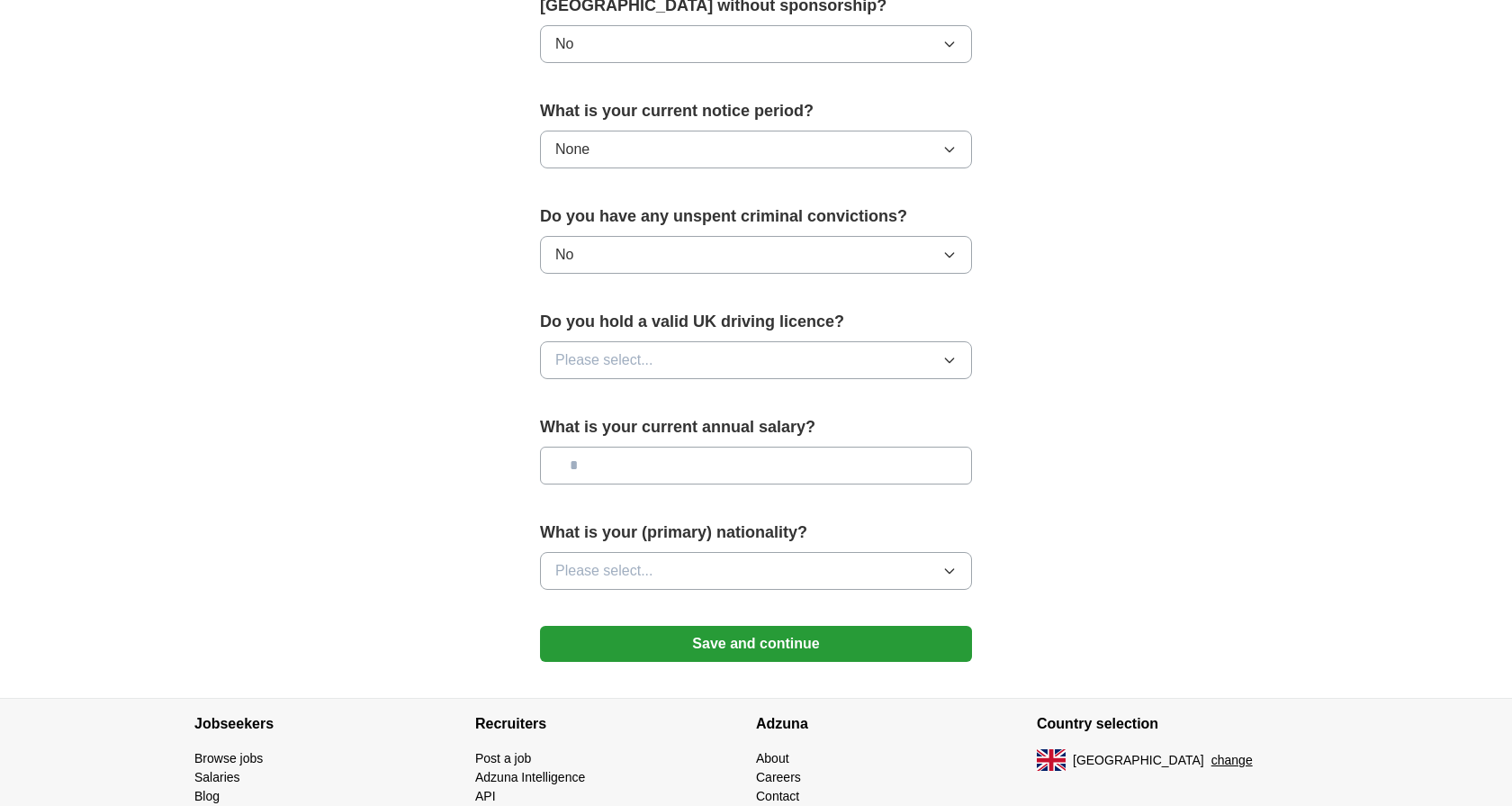
click at [614, 357] on span "Please select..." at bounding box center [604, 360] width 98 height 22
click at [592, 432] on div "No" at bounding box center [756, 439] width 401 height 22
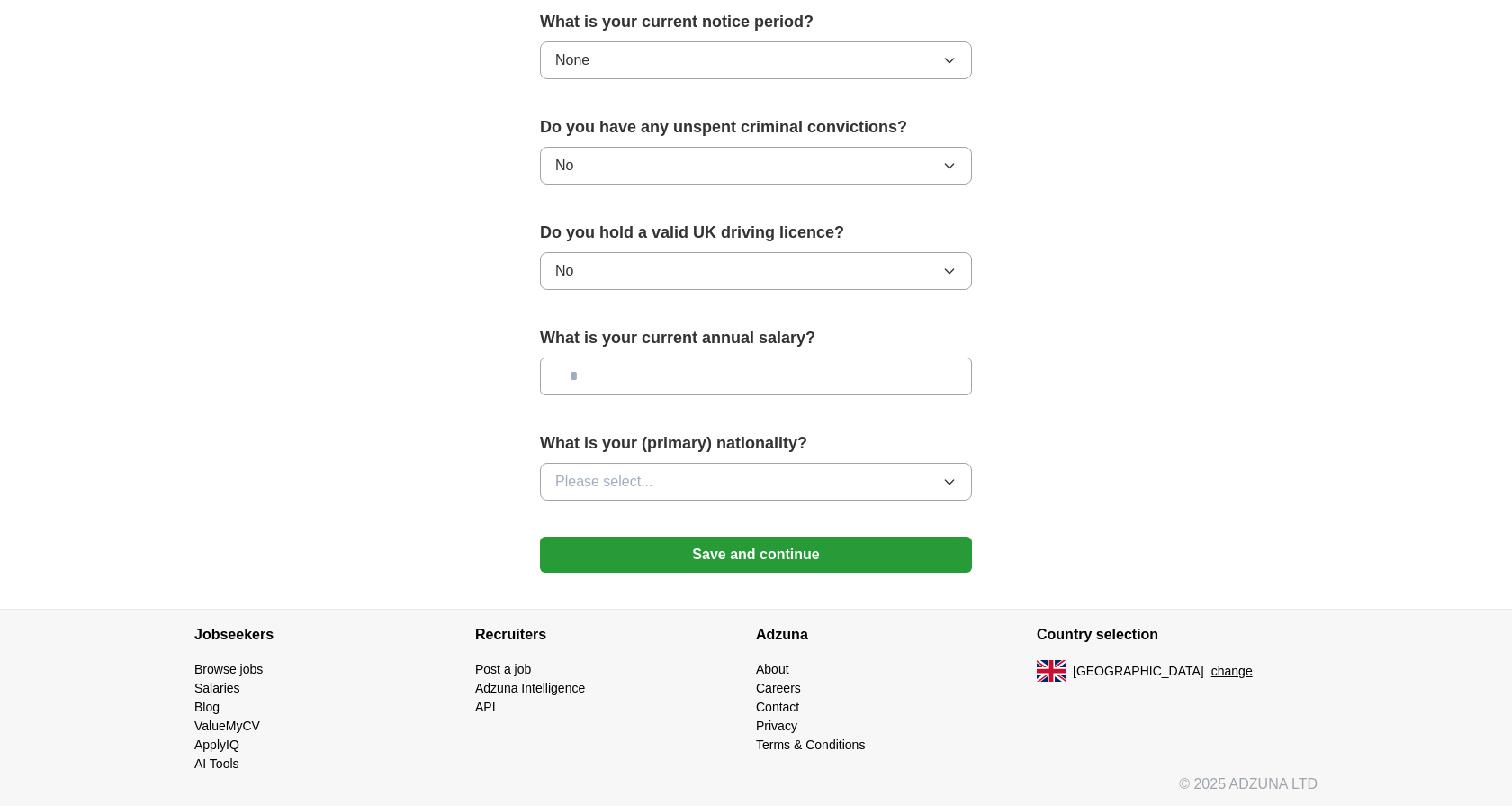
scroll to position [1065, 0]
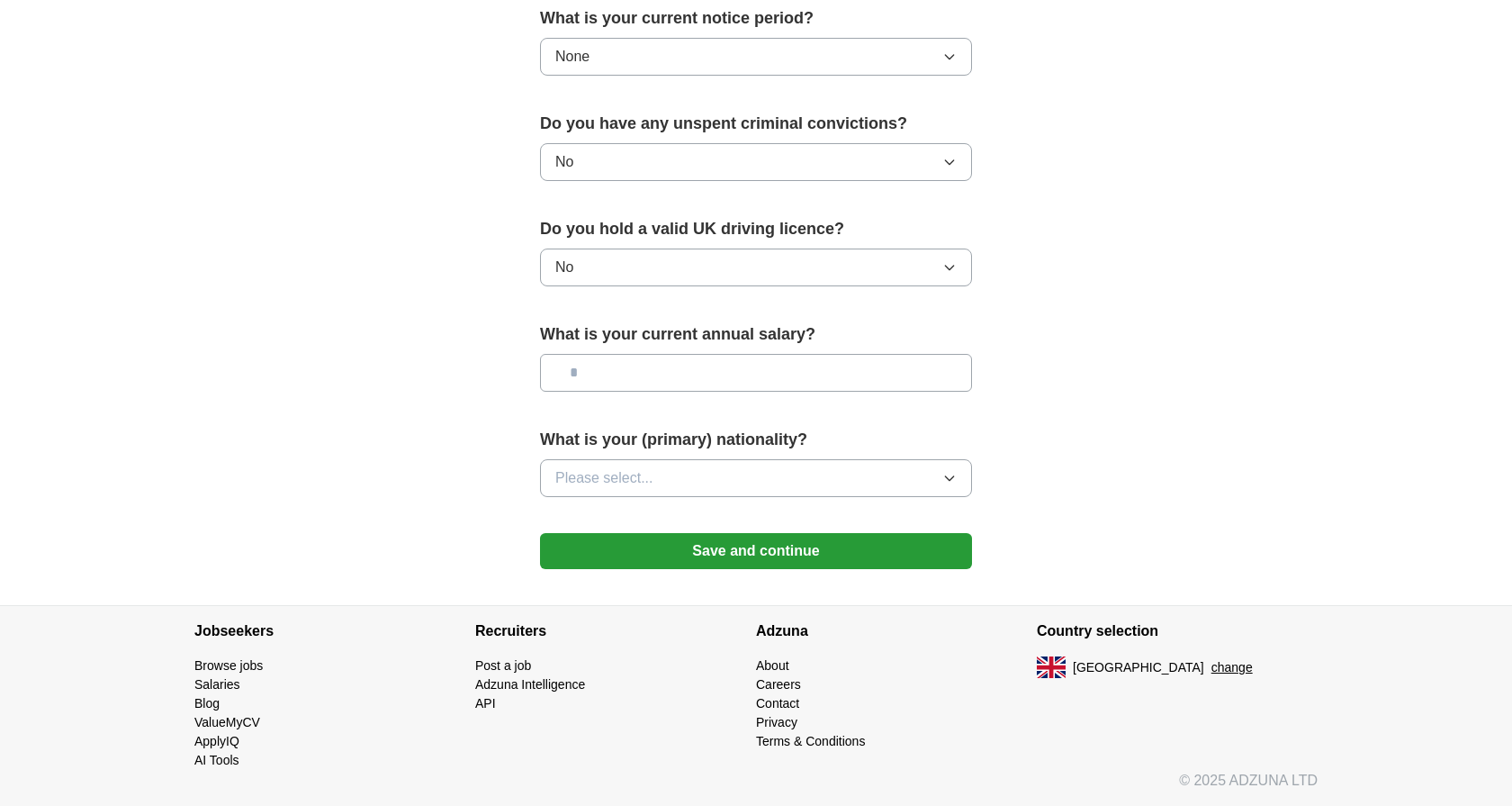
click at [580, 471] on span "Please select..." at bounding box center [604, 478] width 98 height 22
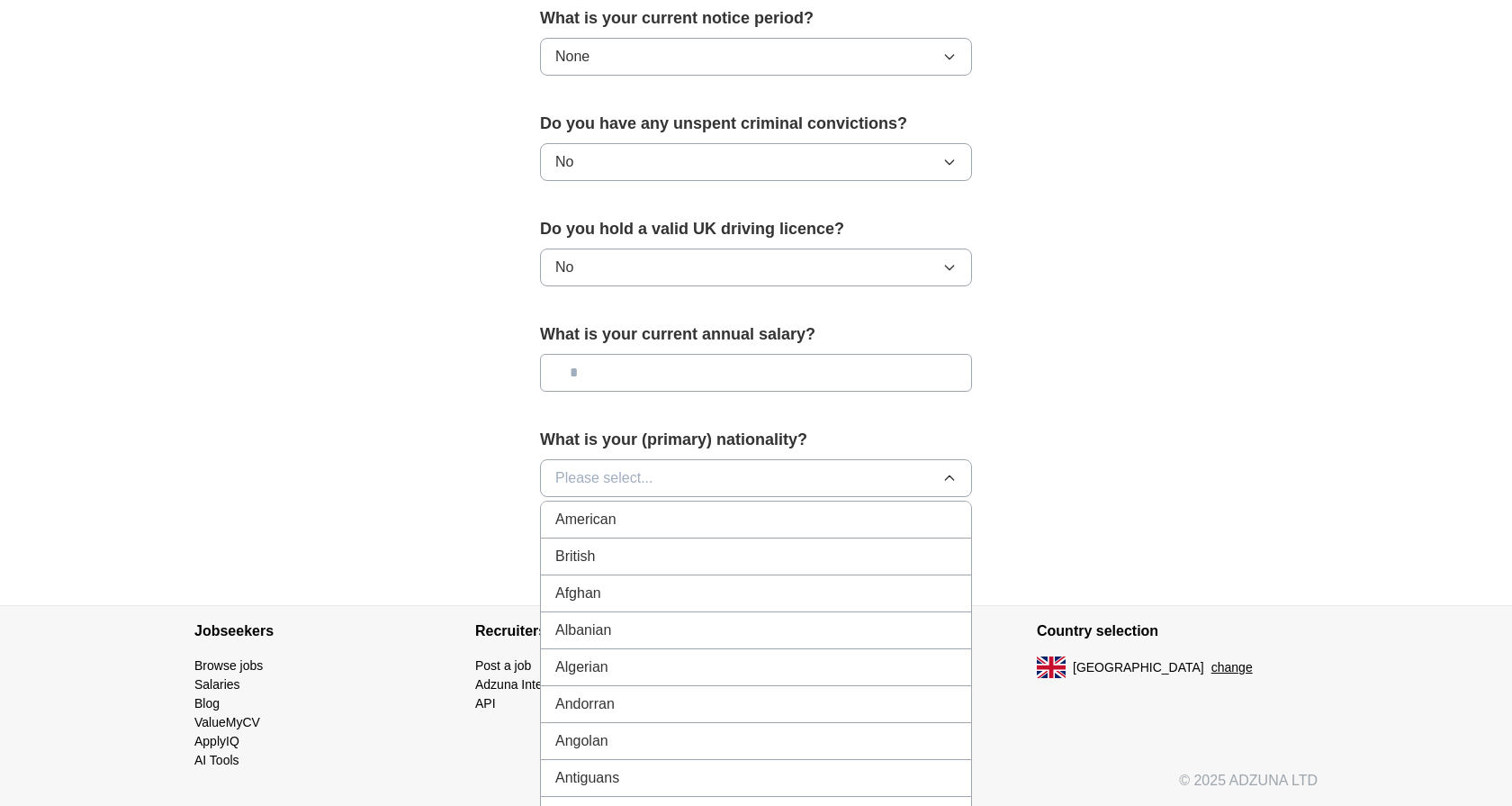
click at [595, 558] on span "British" at bounding box center [575, 557] width 39 height 22
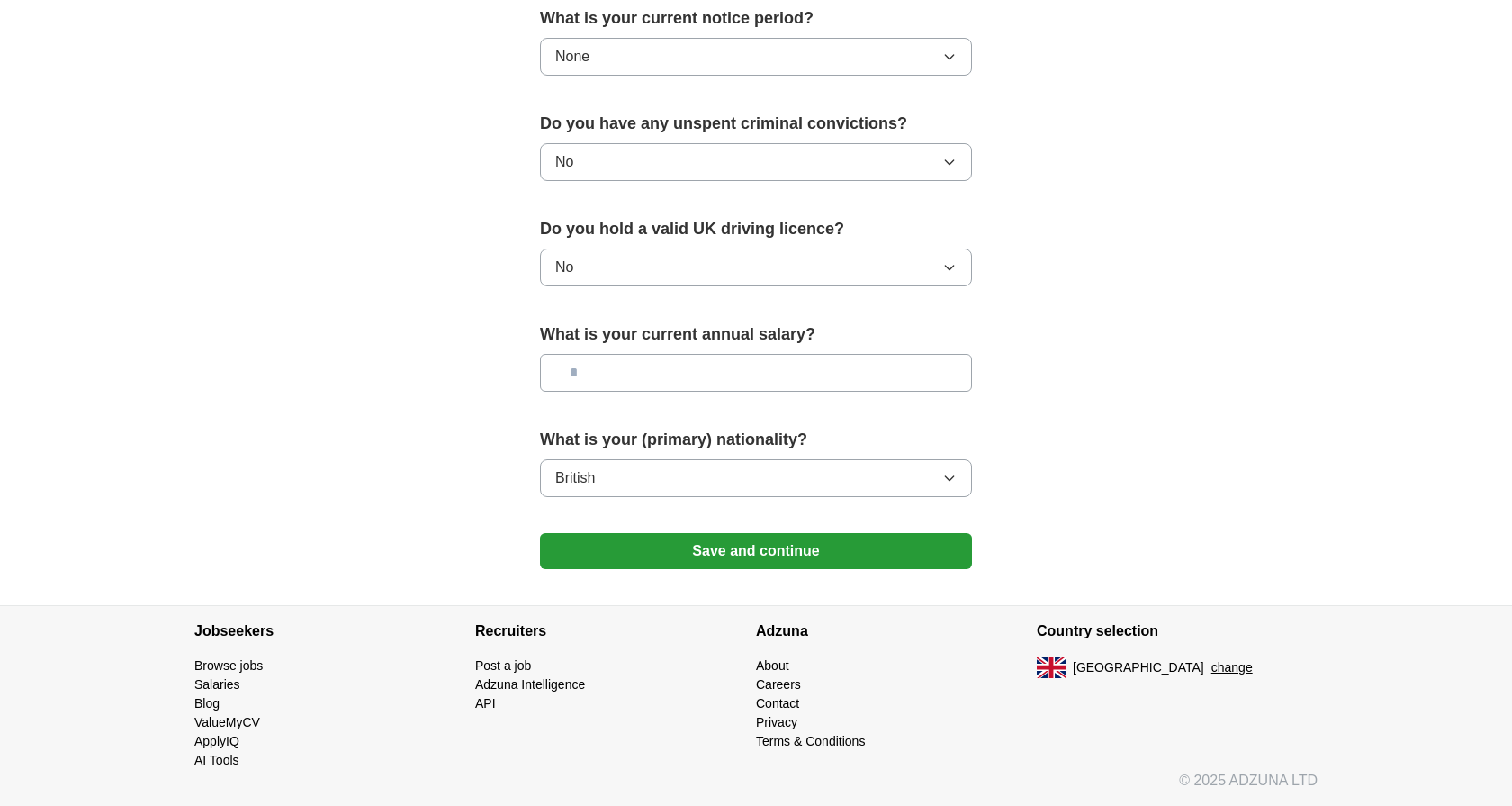
click at [586, 365] on input "text" at bounding box center [756, 372] width 432 height 38
type input "*******"
click at [622, 550] on button "Save and continue" at bounding box center [756, 551] width 432 height 36
